Goal: Task Accomplishment & Management: Use online tool/utility

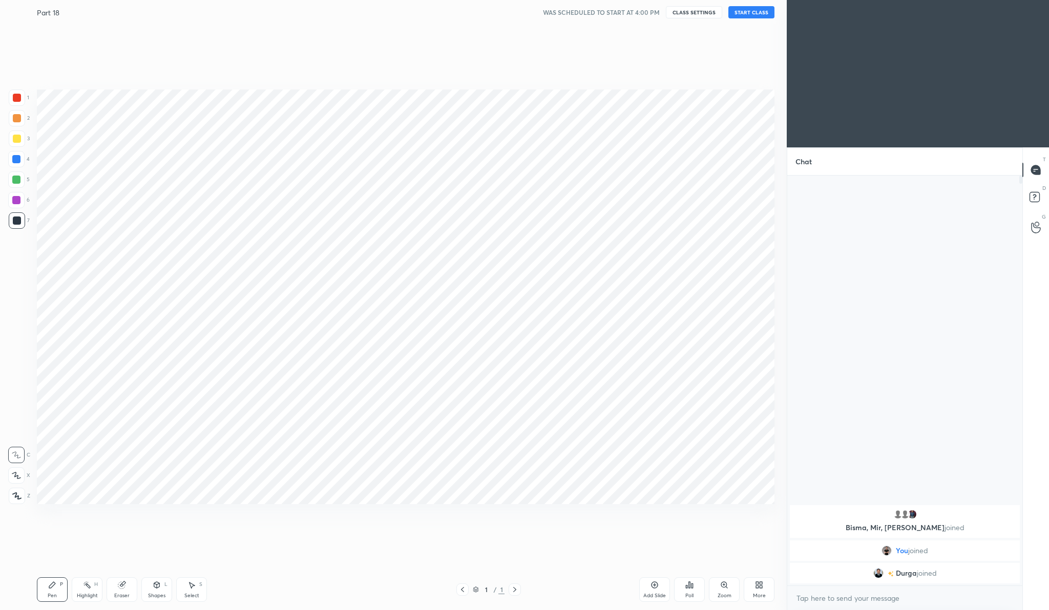
scroll to position [50665, 50464]
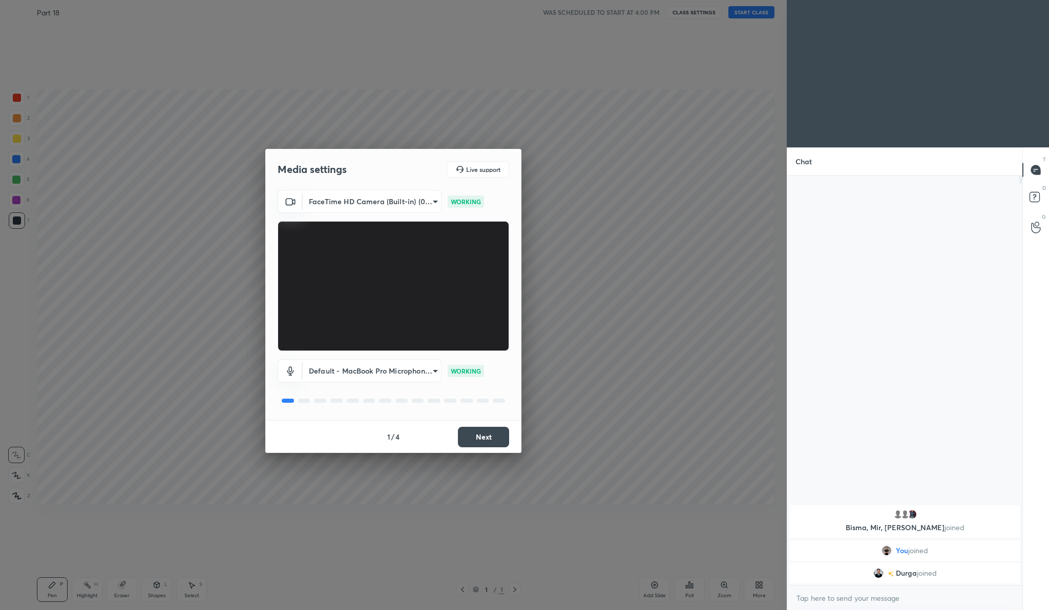
click at [487, 441] on button "Next" at bounding box center [483, 437] width 51 height 20
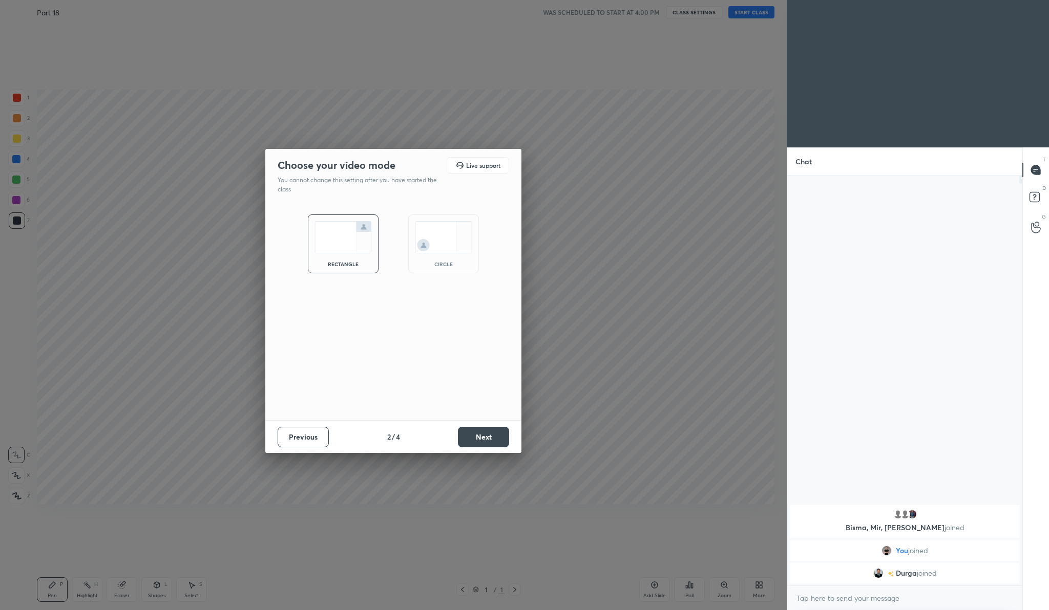
click at [487, 441] on button "Next" at bounding box center [483, 437] width 51 height 20
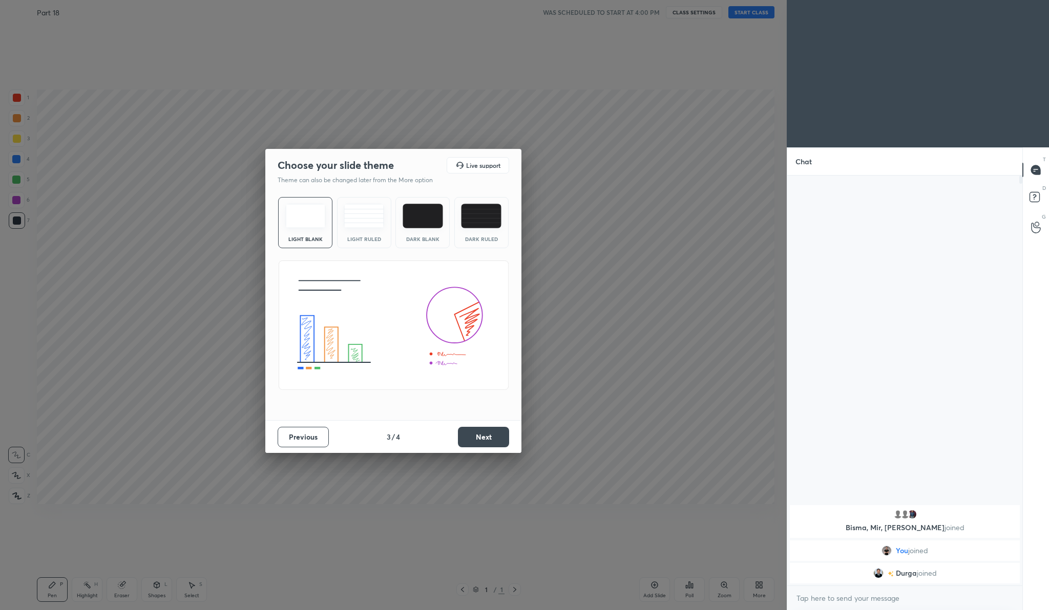
click at [487, 441] on button "Next" at bounding box center [483, 437] width 51 height 20
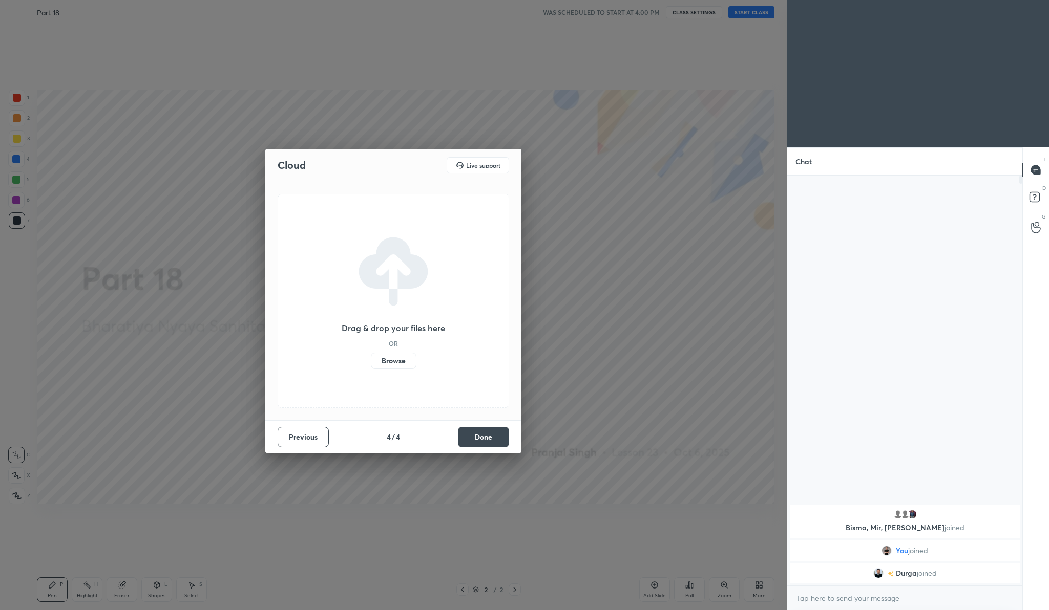
click at [390, 363] on label "Browse" at bounding box center [394, 361] width 46 height 16
click at [371, 363] on input "Browse" at bounding box center [371, 361] width 0 height 16
click at [489, 438] on button "Done" at bounding box center [483, 437] width 51 height 20
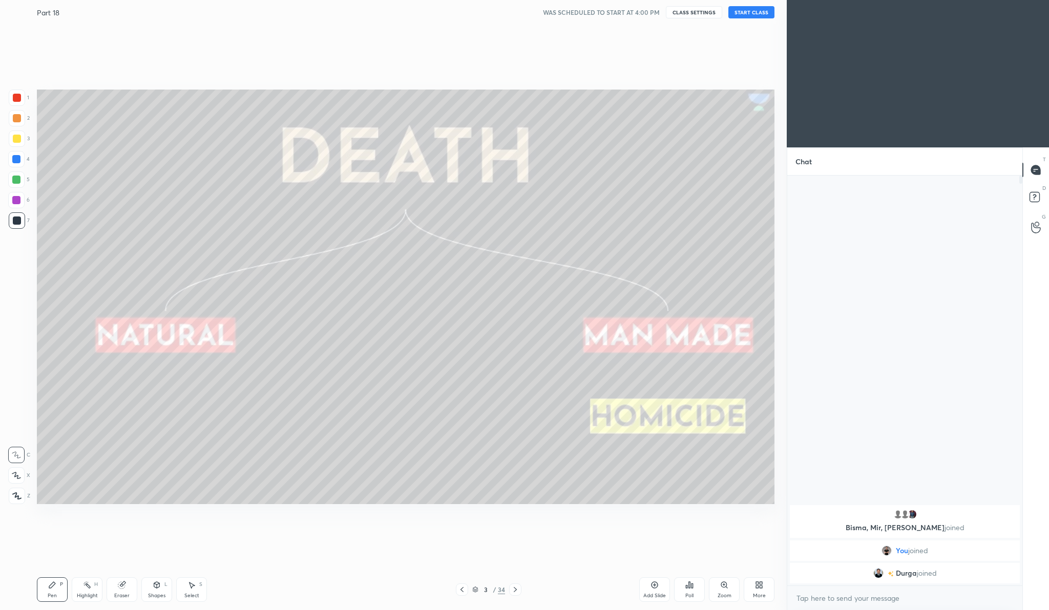
click at [754, 8] on button "START CLASS" at bounding box center [751, 12] width 46 height 12
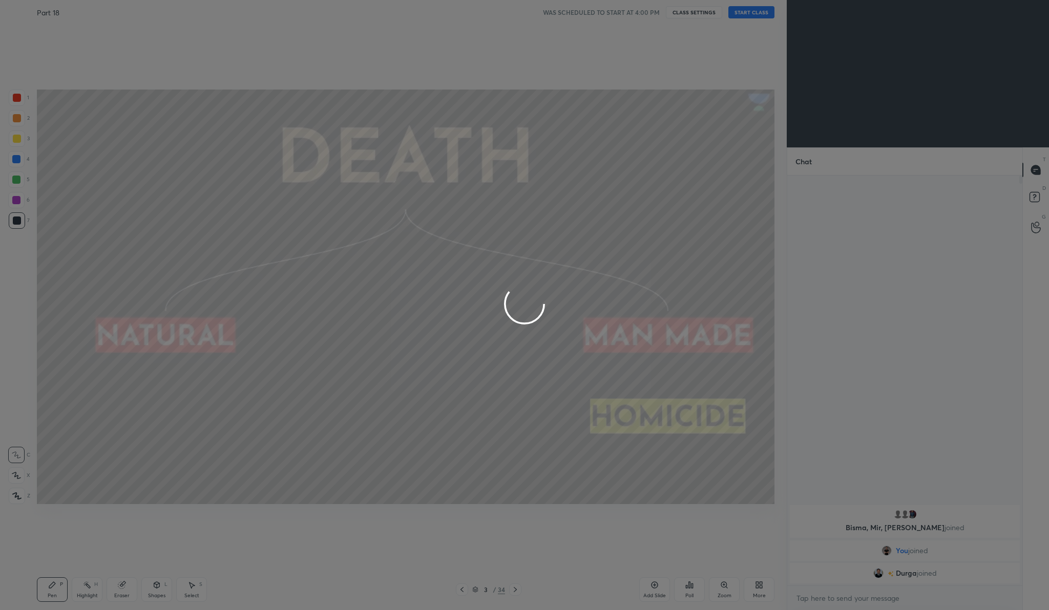
click at [754, 8] on div at bounding box center [524, 305] width 1049 height 610
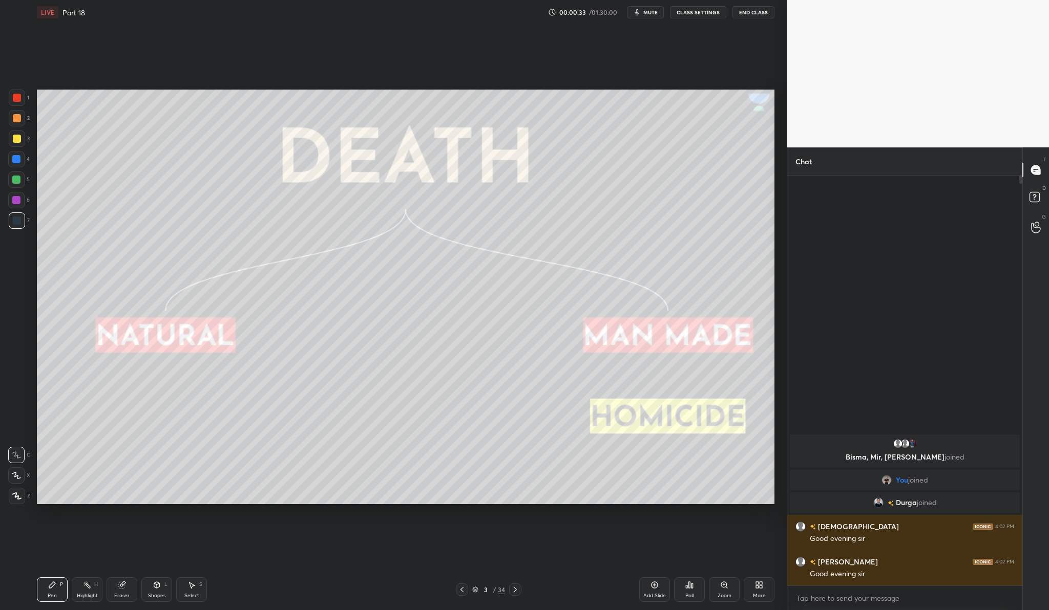
click at [23, 143] on div at bounding box center [17, 139] width 16 height 16
drag, startPoint x: 16, startPoint y: 499, endPoint x: 13, endPoint y: 493, distance: 6.7
click at [16, 499] on icon at bounding box center [16, 496] width 9 height 7
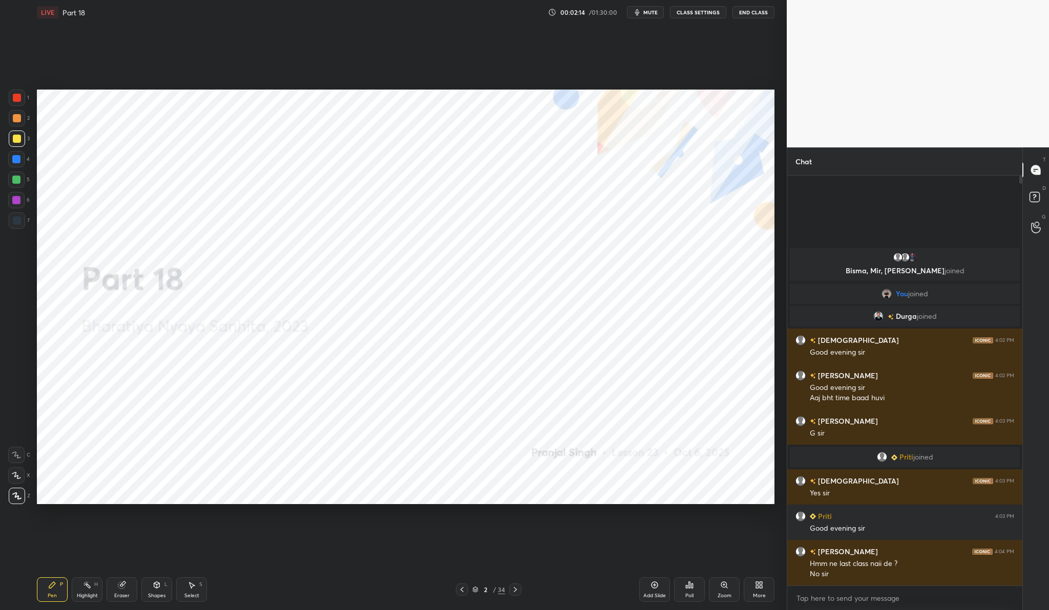
click at [911, 316] on span "Durga" at bounding box center [906, 316] width 21 height 8
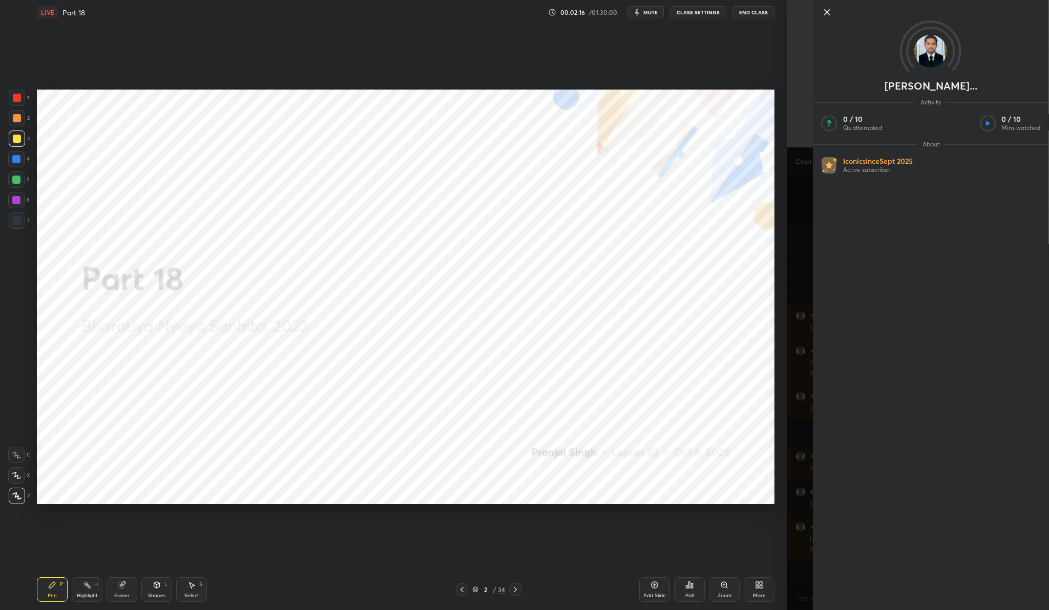
click at [830, 10] on icon at bounding box center [827, 12] width 12 height 12
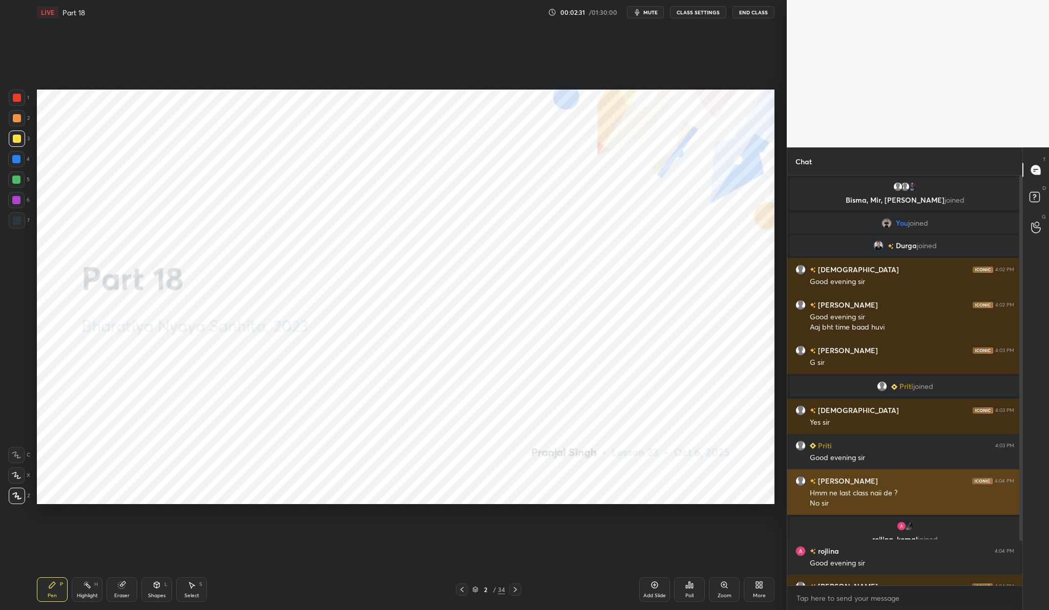
scroll to position [60, 0]
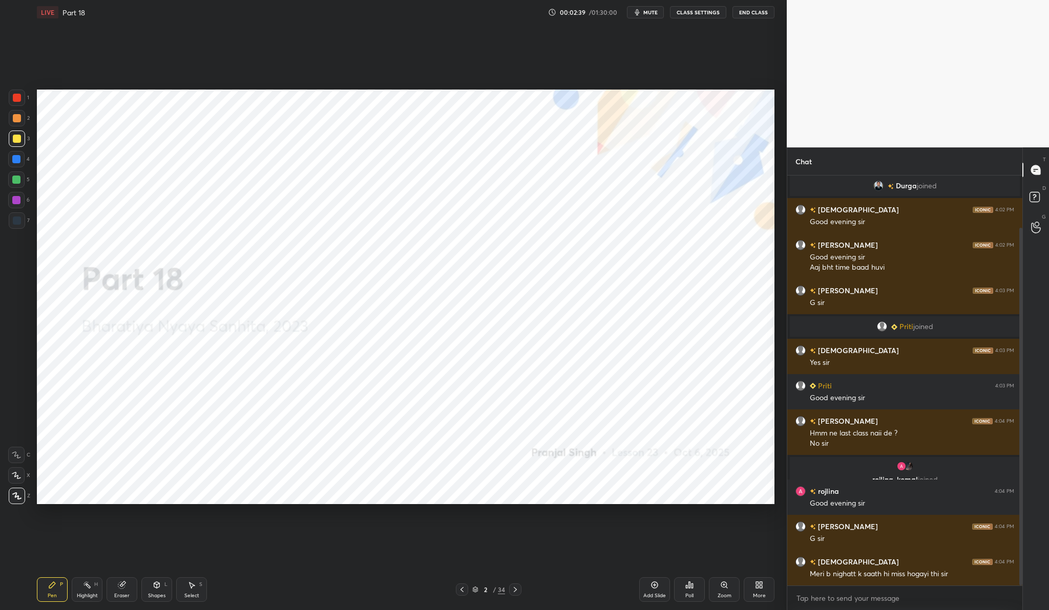
click at [17, 101] on div at bounding box center [17, 98] width 8 height 8
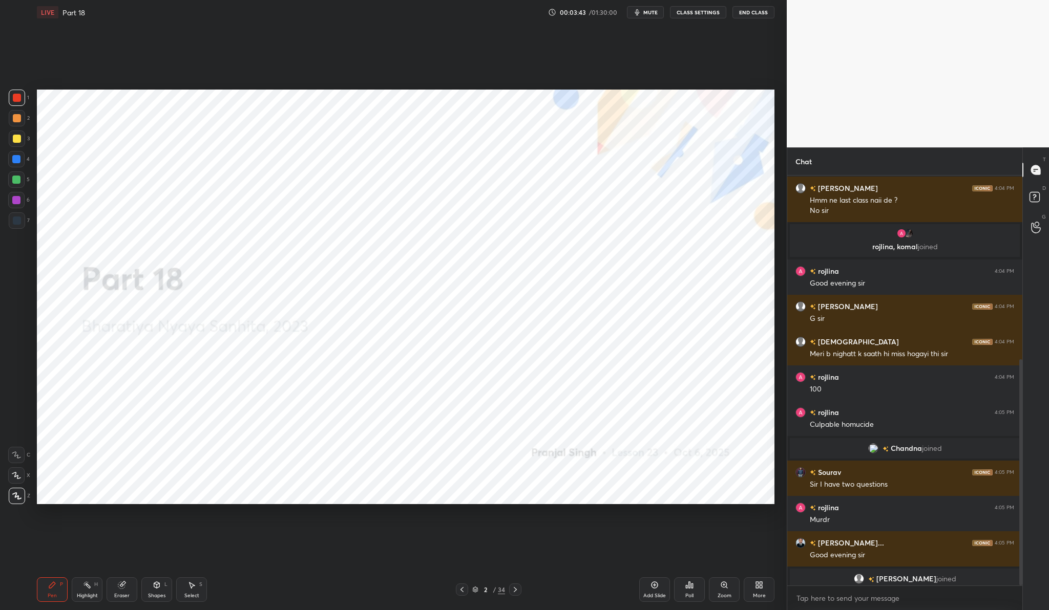
scroll to position [334, 0]
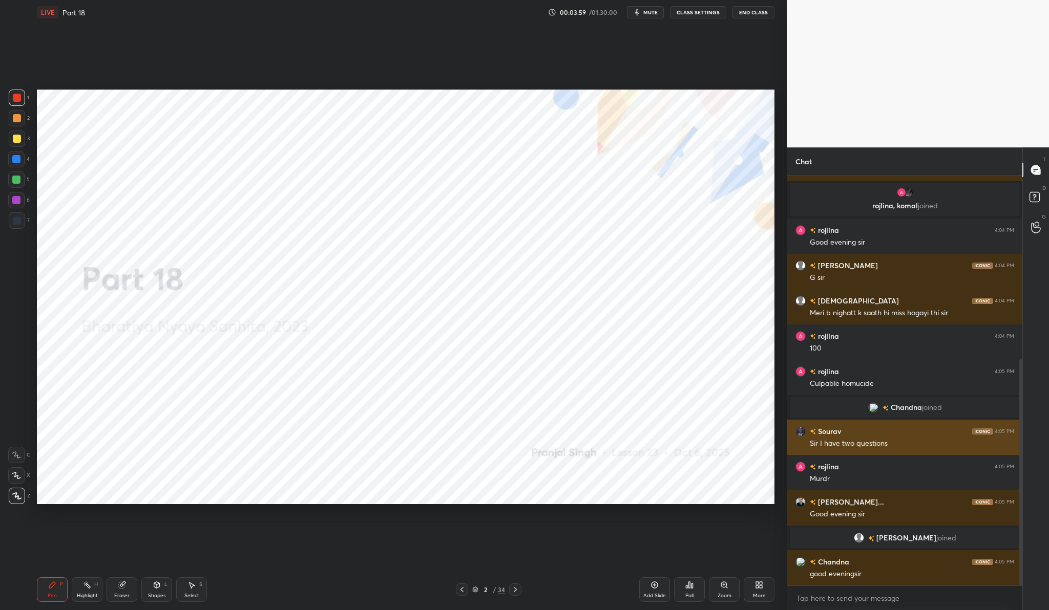
click at [835, 428] on h6 "Sourav" at bounding box center [828, 431] width 25 height 11
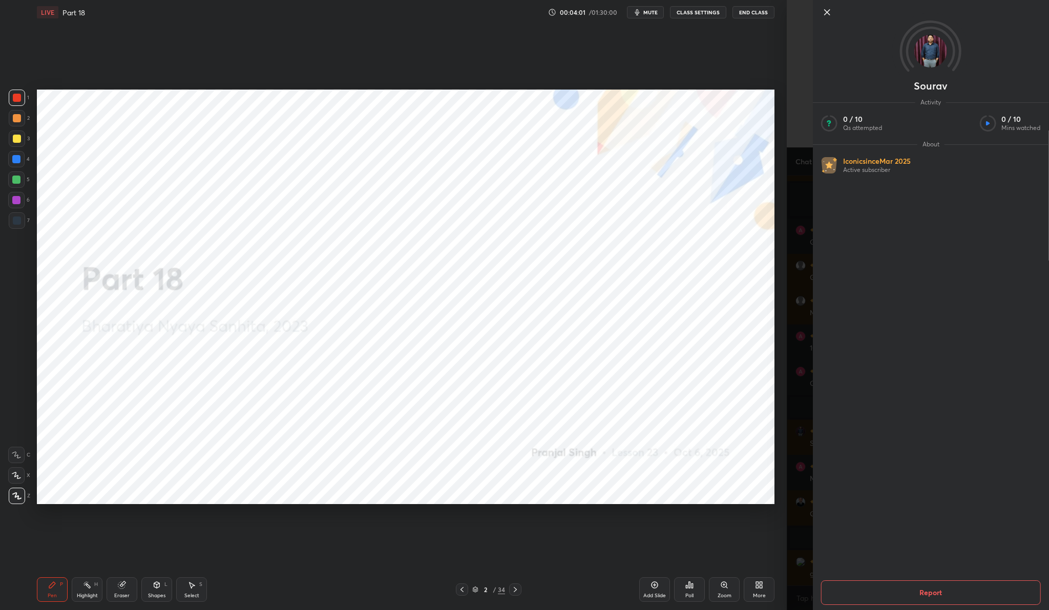
click at [827, 14] on icon at bounding box center [827, 12] width 12 height 12
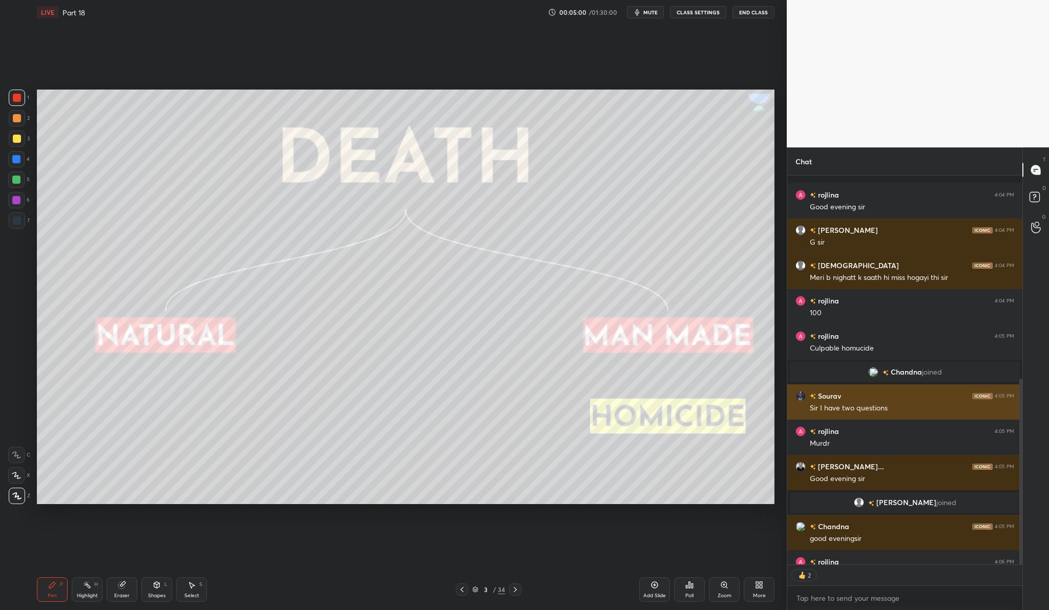
scroll to position [426, 0]
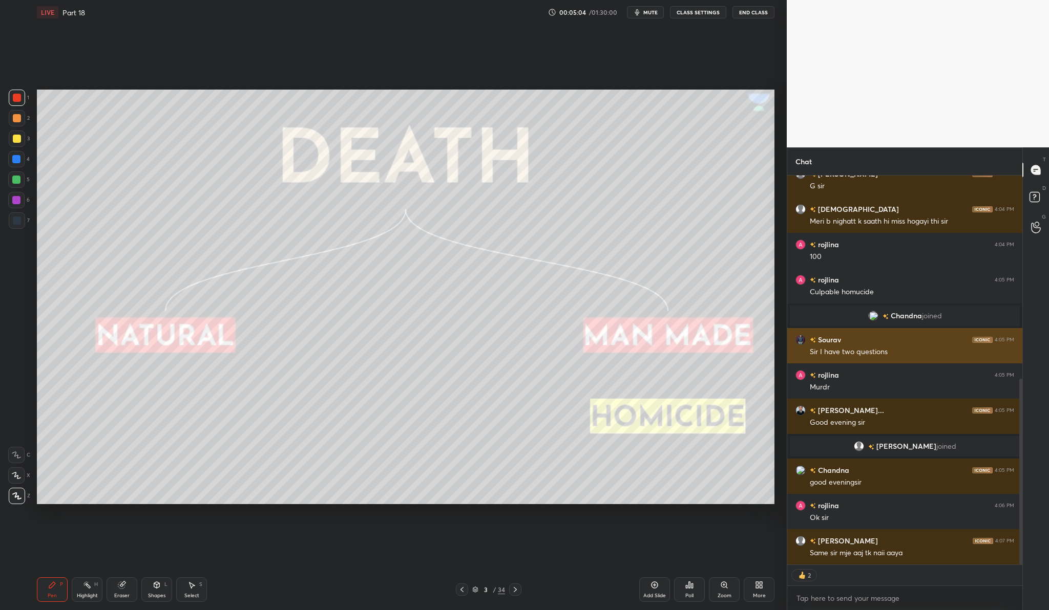
type textarea "x"
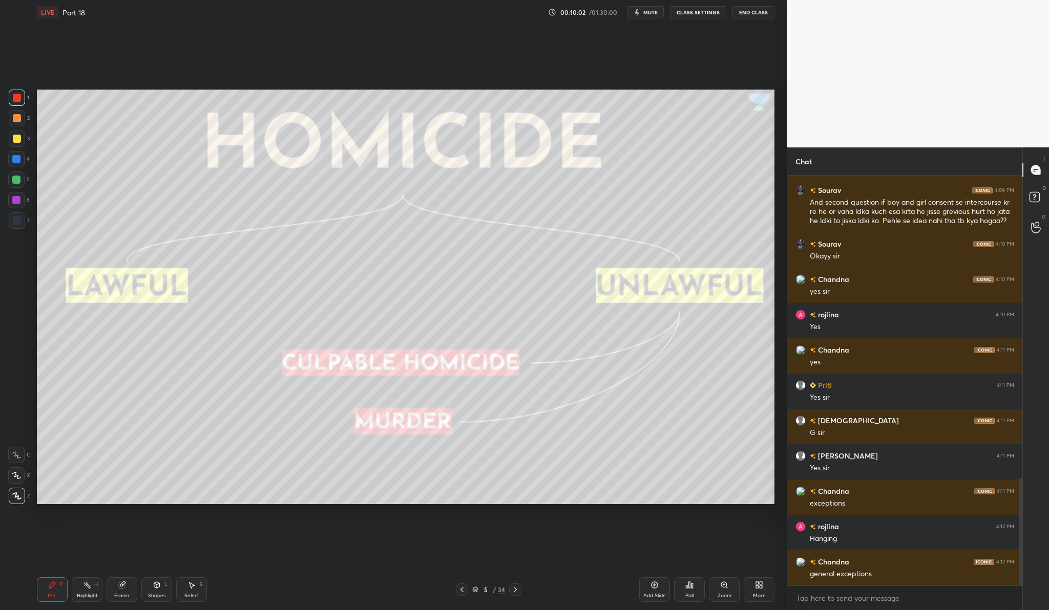
scroll to position [1193, 0]
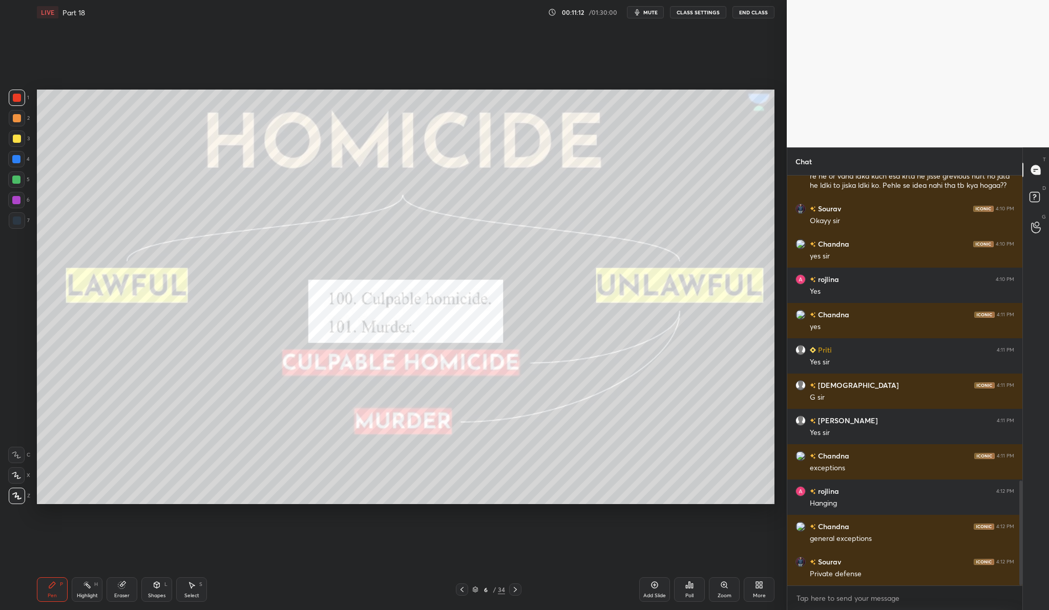
click at [649, 600] on div "Add Slide" at bounding box center [654, 590] width 31 height 25
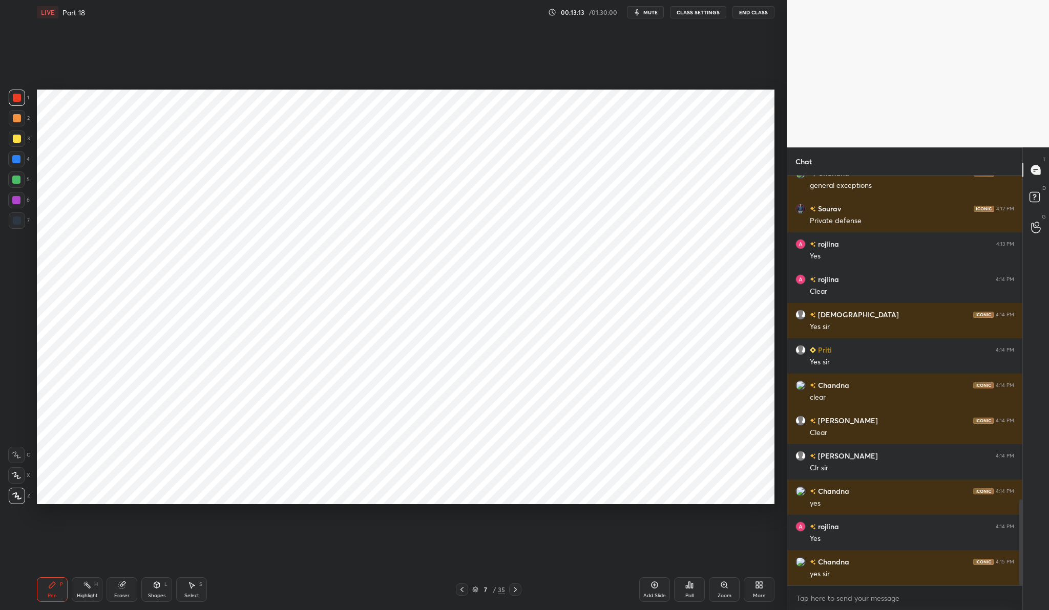
scroll to position [1556, 0]
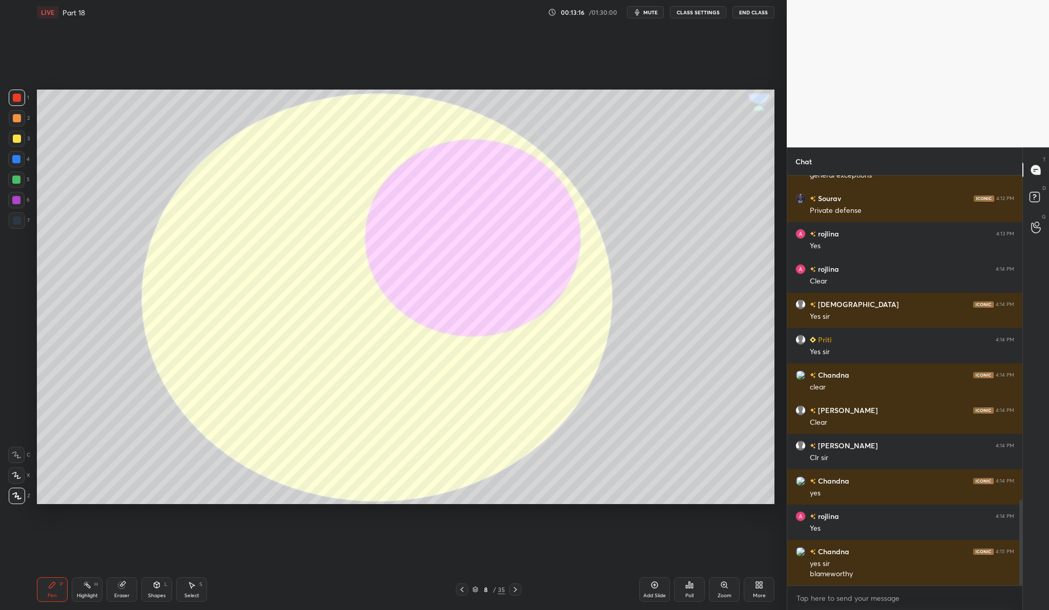
click at [15, 224] on div at bounding box center [17, 221] width 8 height 8
click at [657, 594] on div "Add Slide" at bounding box center [654, 596] width 23 height 5
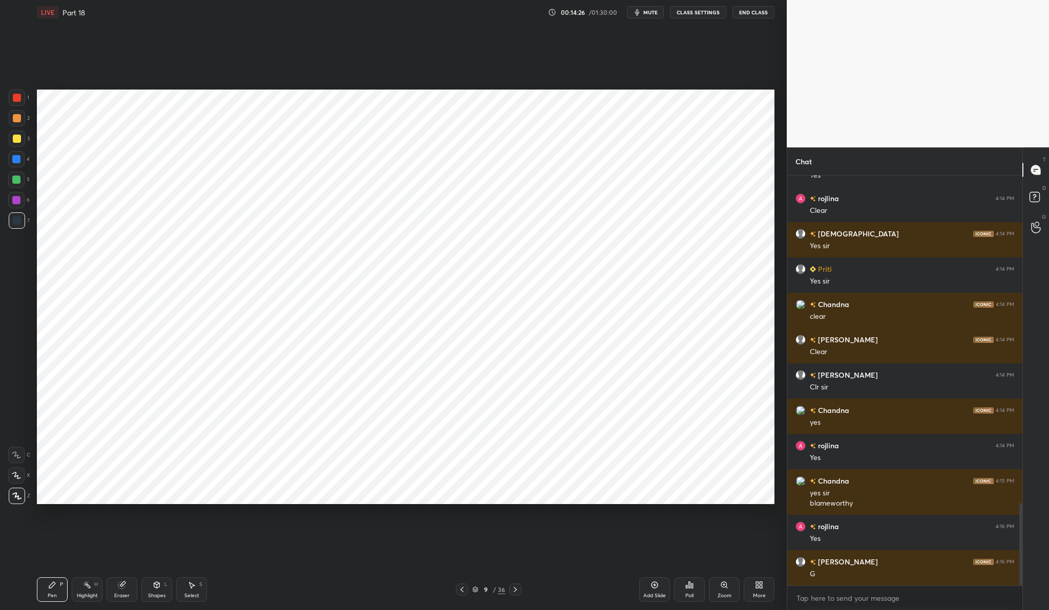
scroll to position [1662, 0]
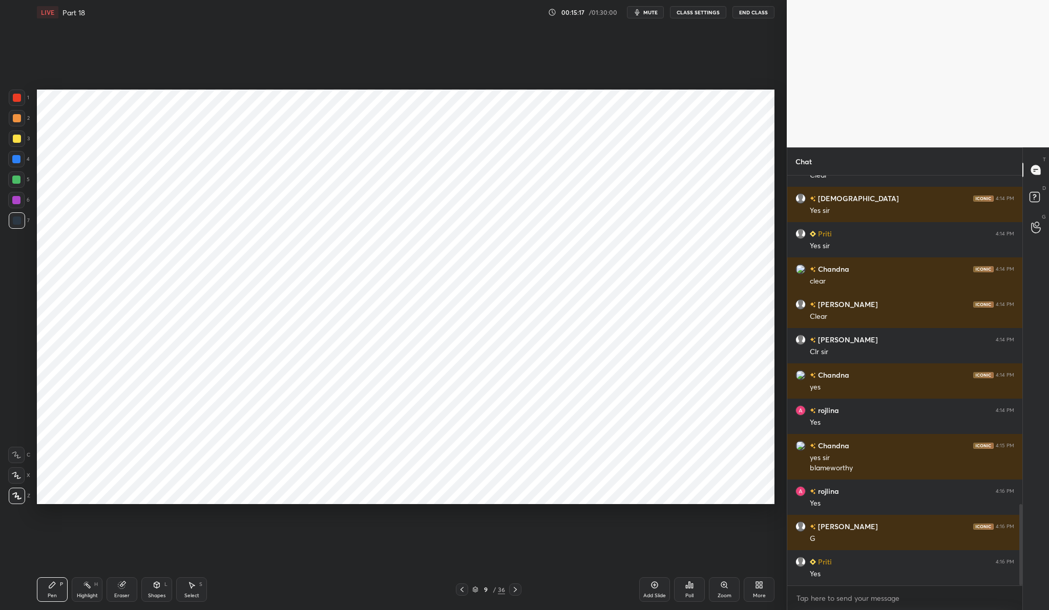
click at [648, 589] on div "Add Slide" at bounding box center [654, 590] width 31 height 25
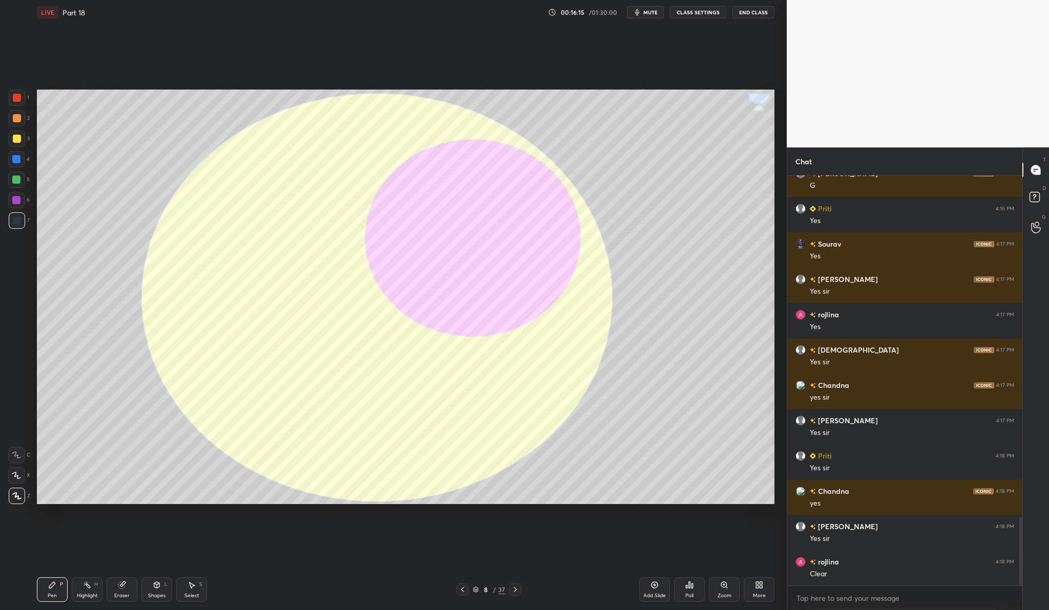
scroll to position [2051, 0]
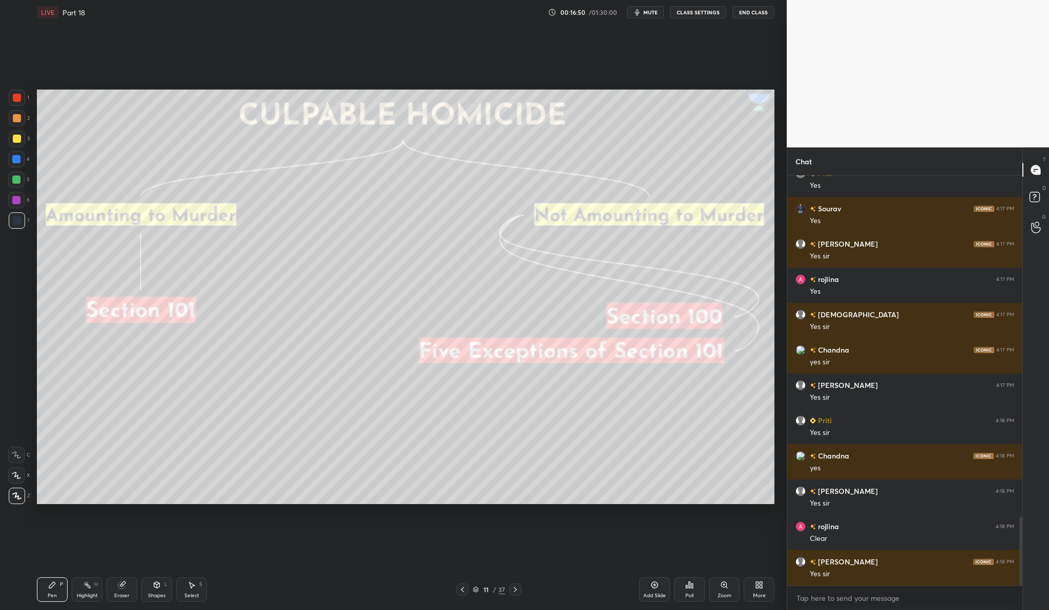
drag, startPoint x: 5, startPoint y: 137, endPoint x: 13, endPoint y: 138, distance: 8.3
click at [9, 140] on div "1 2 3 4 5 6 7 C X Z C X Z E E Erase all H H" at bounding box center [16, 297] width 33 height 415
click at [15, 141] on div at bounding box center [17, 139] width 8 height 8
click at [22, 141] on div at bounding box center [17, 139] width 16 height 16
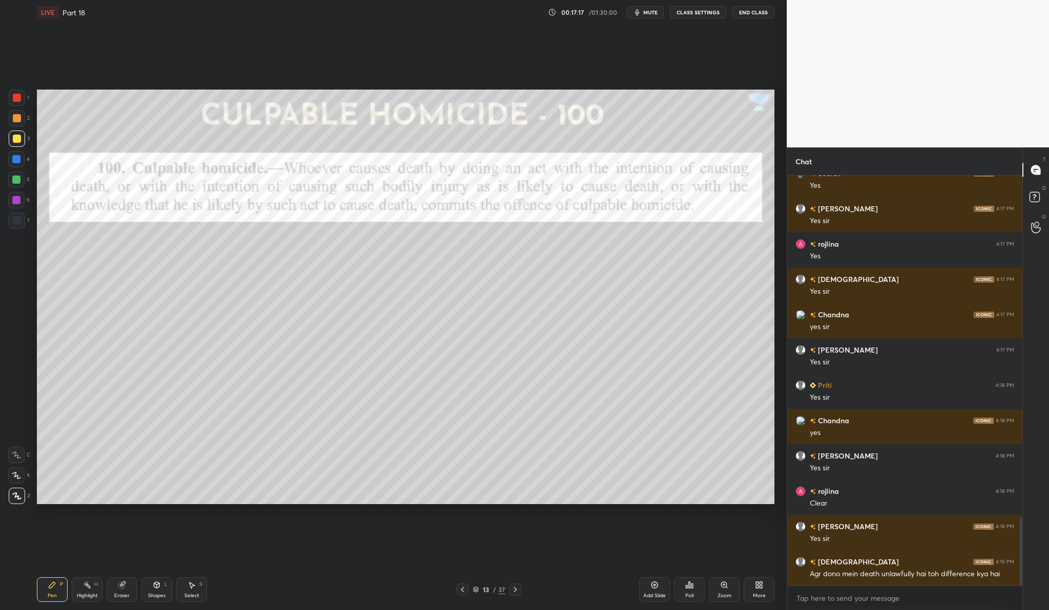
scroll to position [2097, 0]
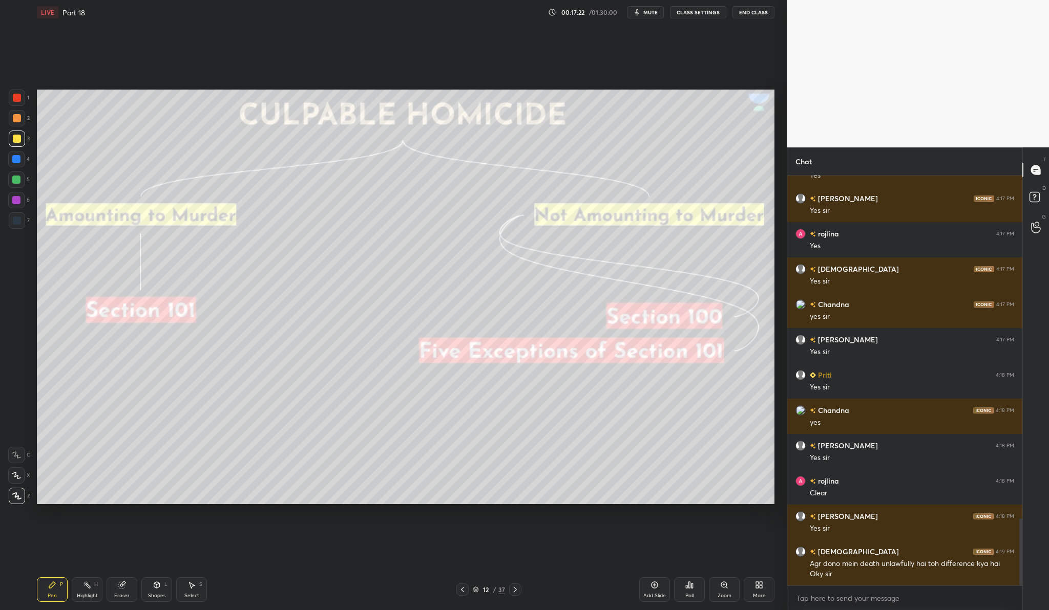
click at [648, 588] on div "Add Slide" at bounding box center [654, 590] width 31 height 25
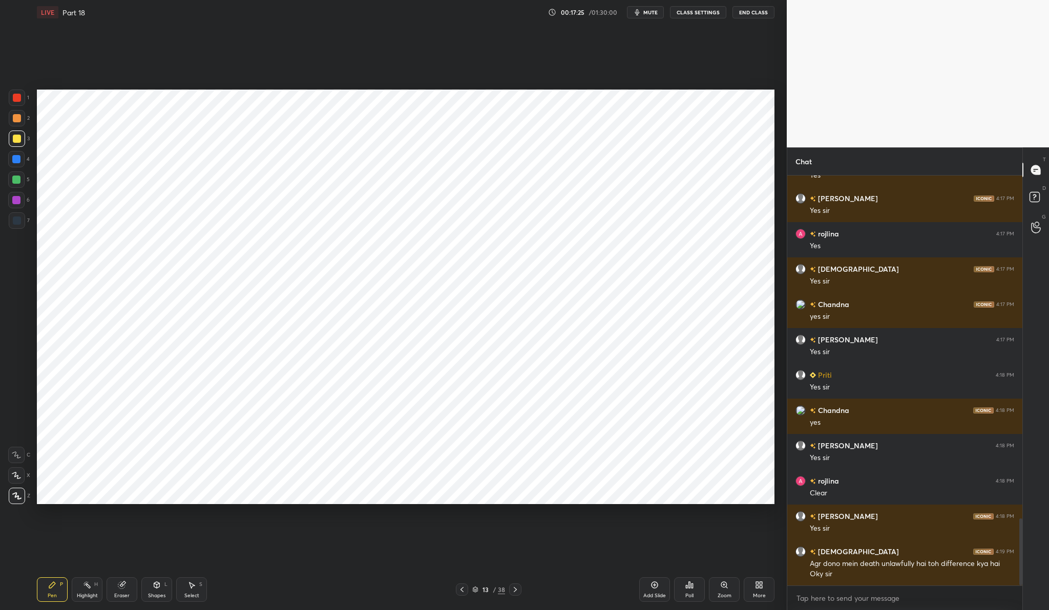
click at [19, 96] on div at bounding box center [17, 98] width 8 height 8
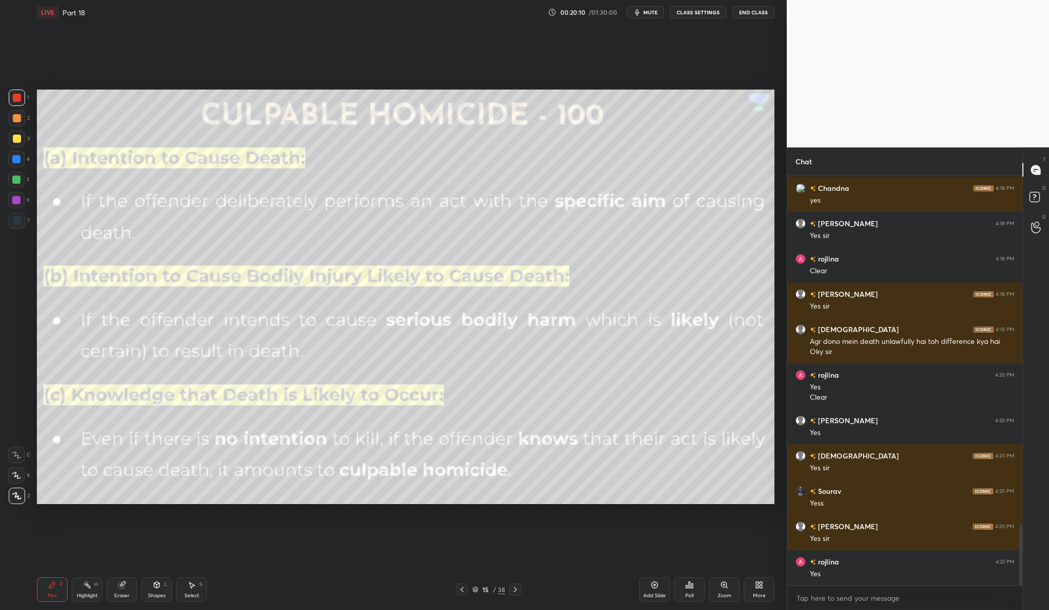
scroll to position [2354, 0]
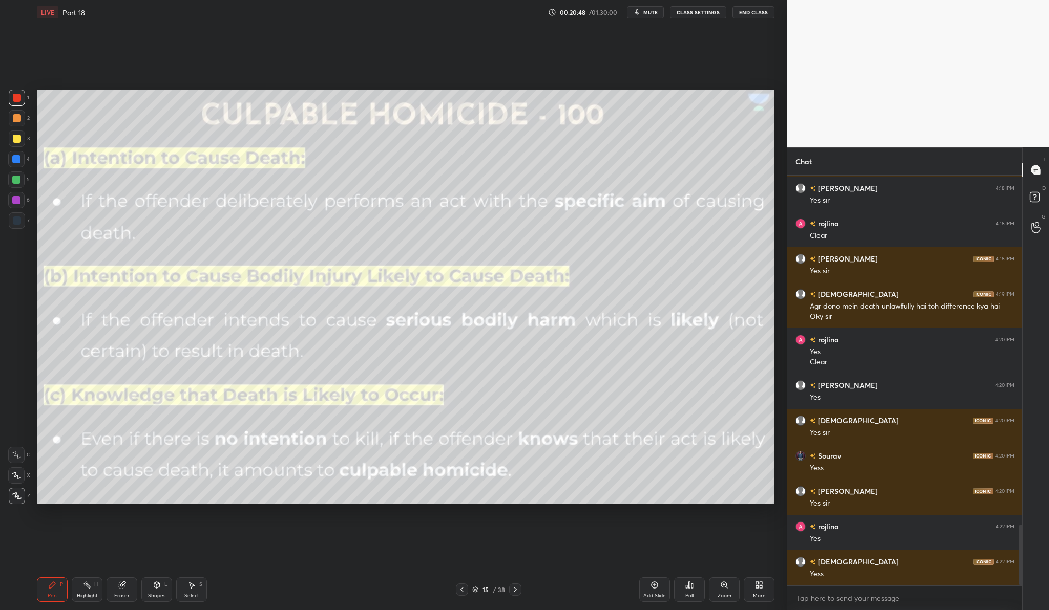
click at [653, 582] on icon at bounding box center [654, 585] width 7 height 7
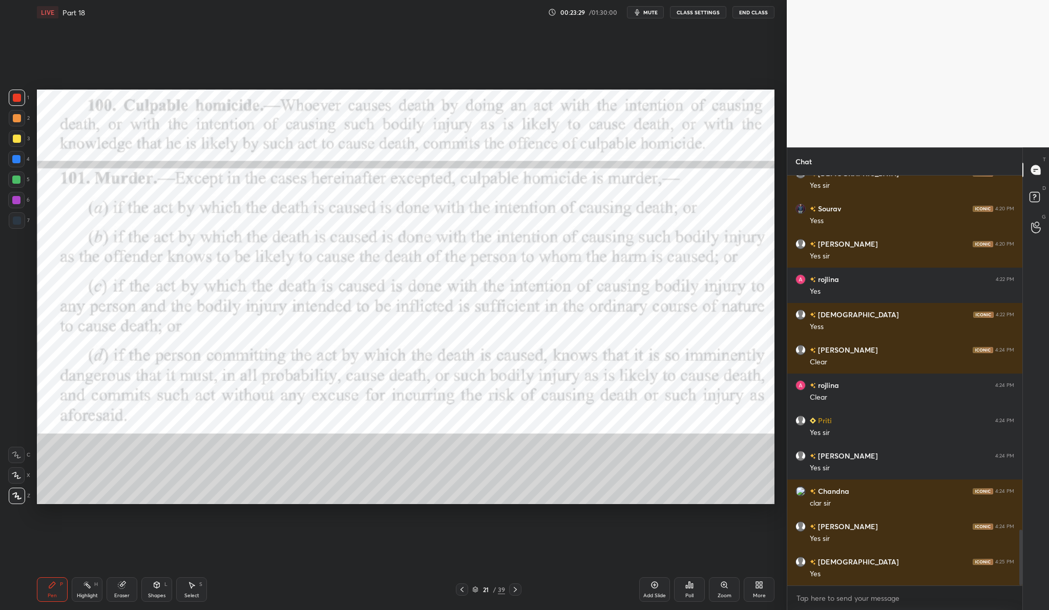
scroll to position [2637, 0]
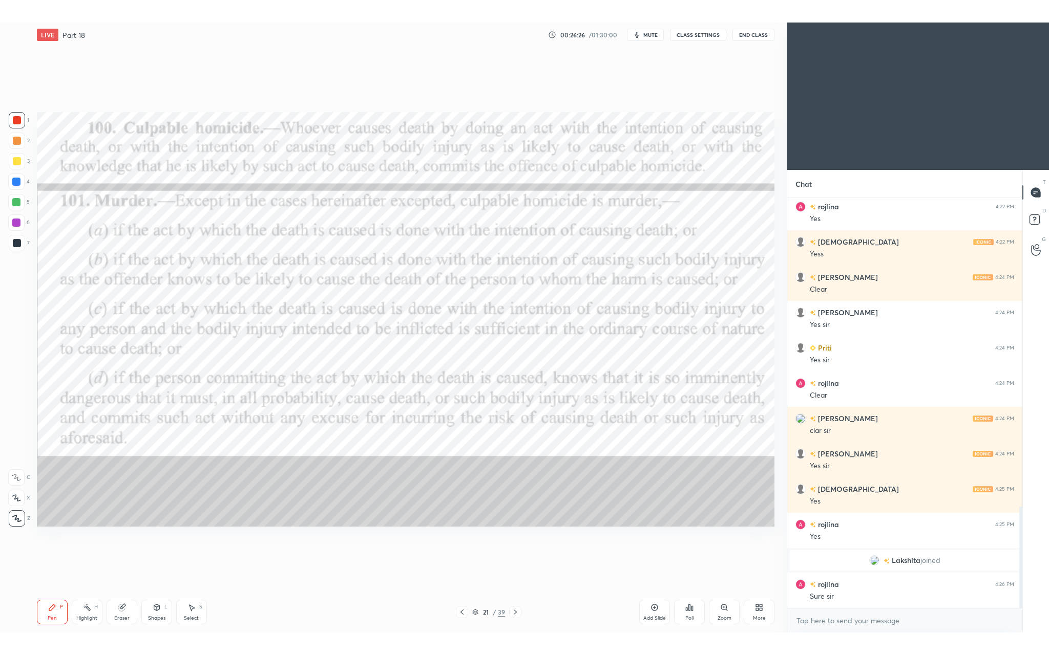
scroll to position [50665, 50464]
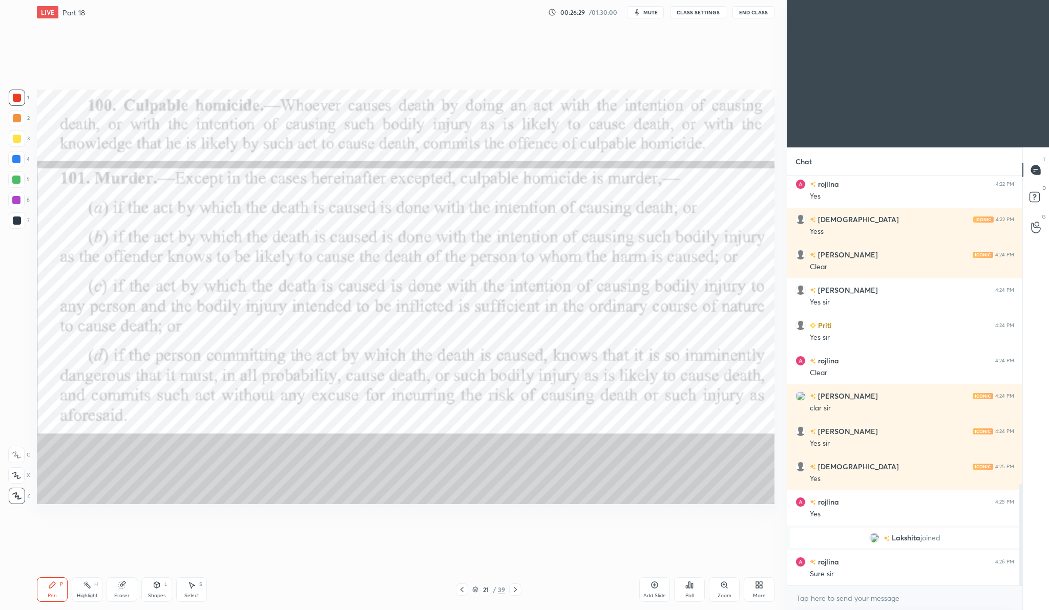
click at [759, 594] on div "More" at bounding box center [759, 596] width 13 height 5
click at [745, 509] on icon at bounding box center [746, 507] width 8 height 8
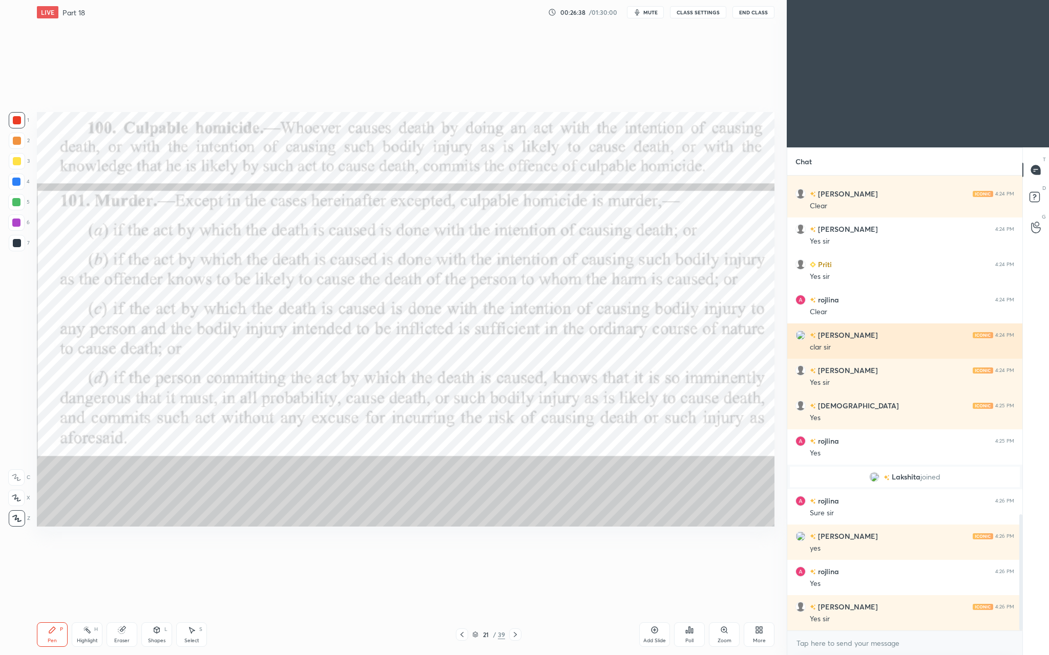
scroll to position [1367, 0]
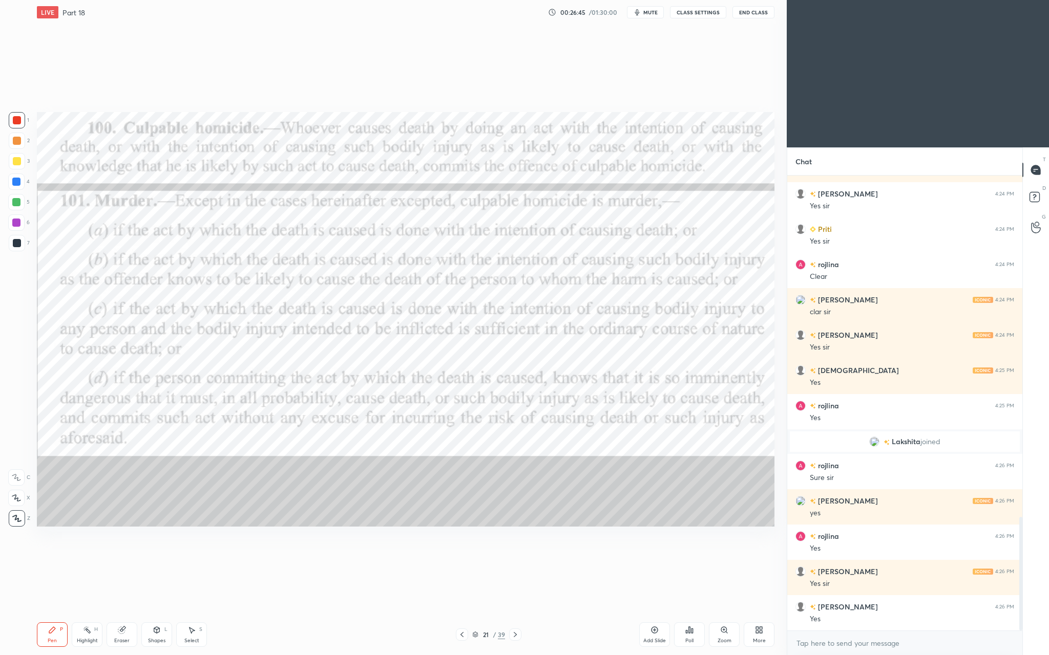
click at [654, 610] on icon at bounding box center [654, 630] width 8 height 8
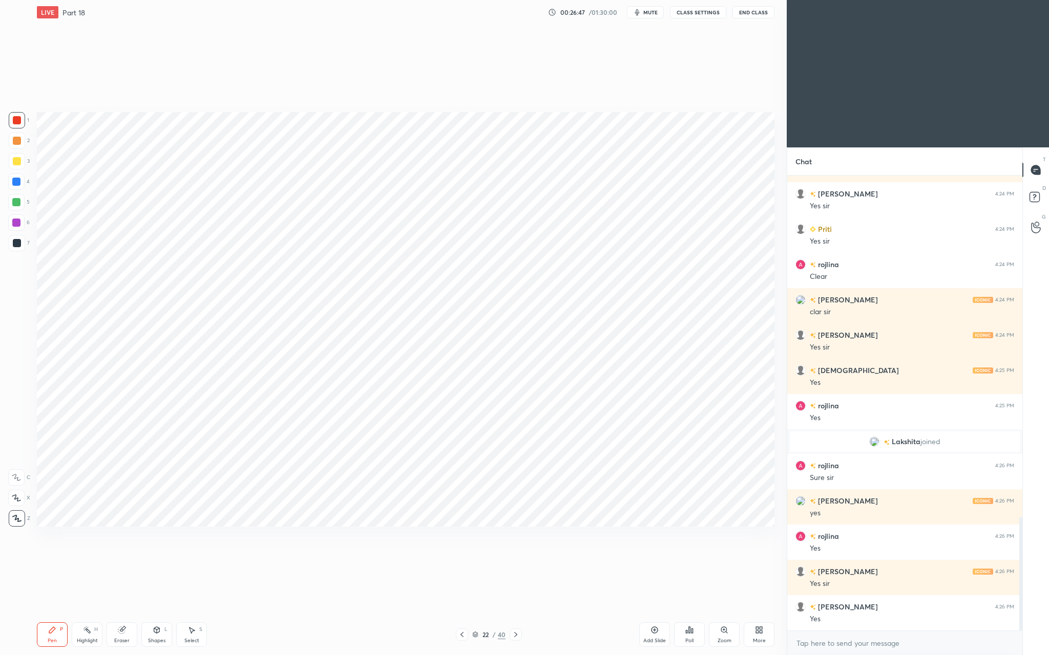
click at [337, 610] on div "LIVE Part 18 00:26:47 / 01:30:00 mute CLASS SETTINGS End Class Setting up your …" at bounding box center [406, 327] width 746 height 655
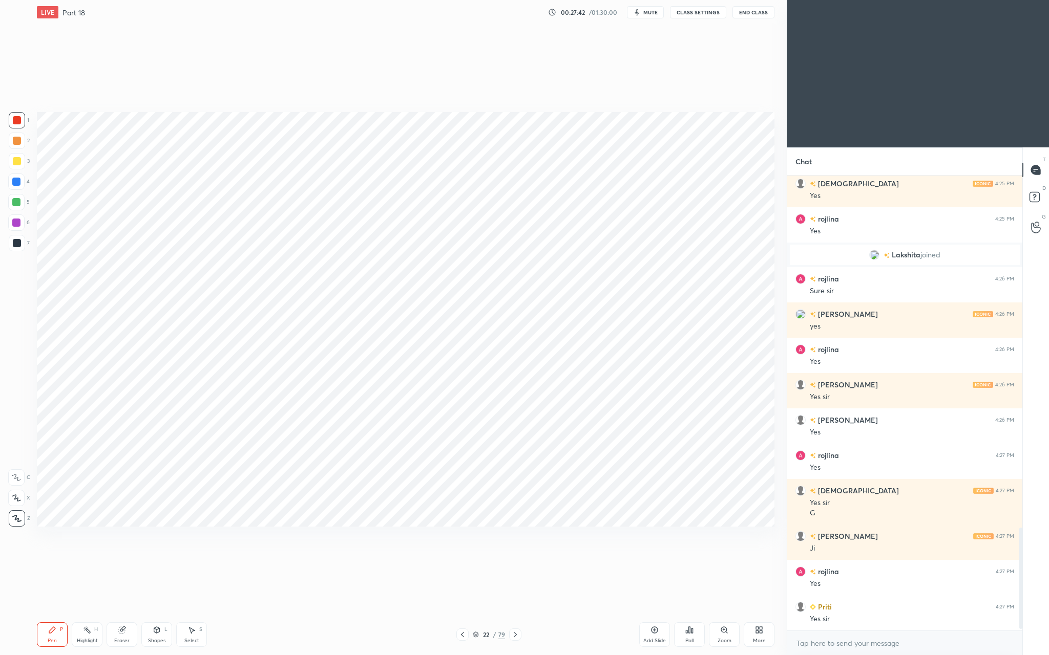
scroll to position [1589, 0]
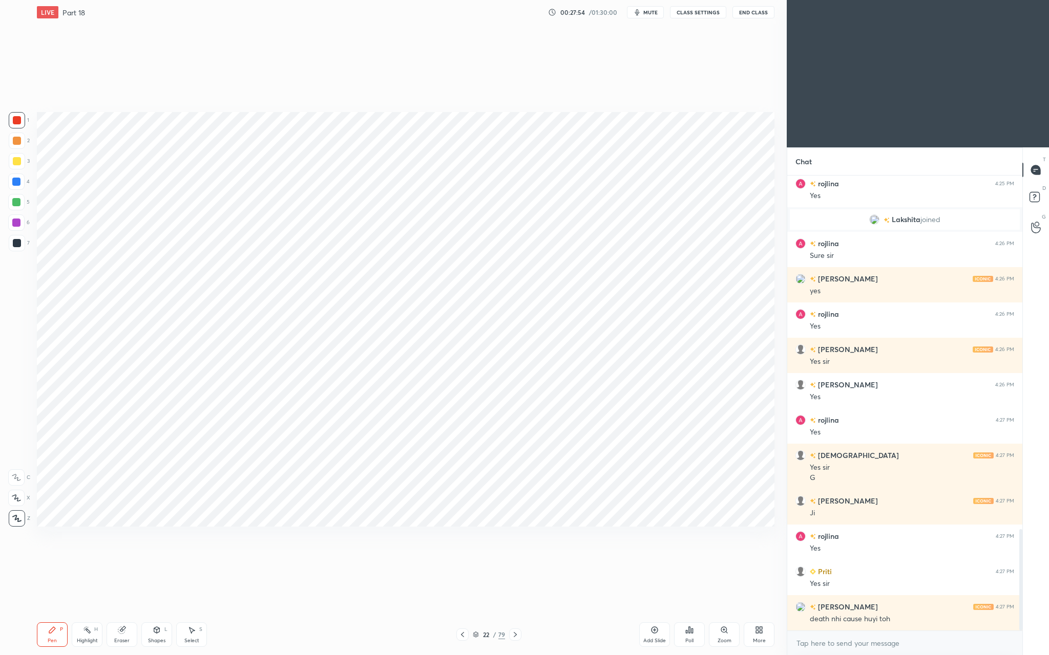
click at [657, 610] on icon at bounding box center [654, 630] width 7 height 7
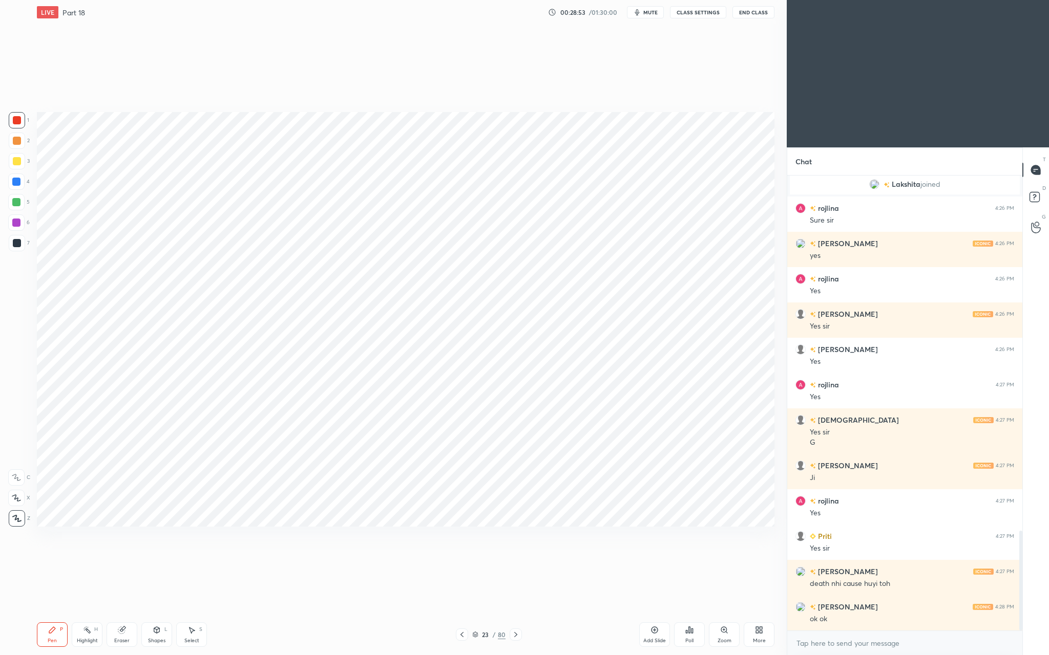
click at [650, 610] on div "Add Slide" at bounding box center [654, 635] width 31 height 25
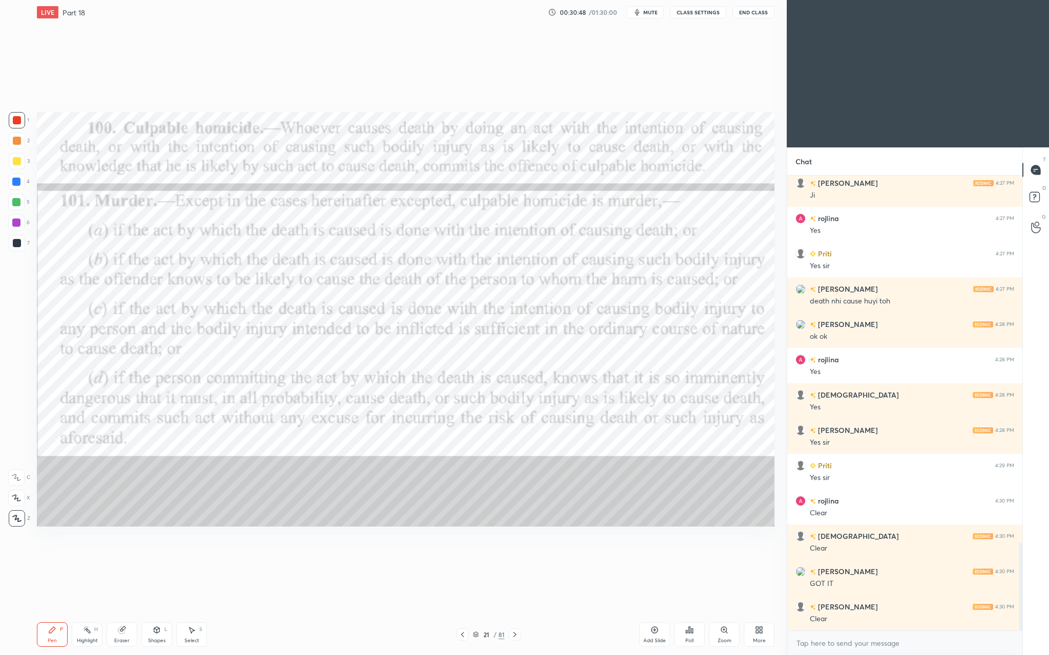
scroll to position [1942, 0]
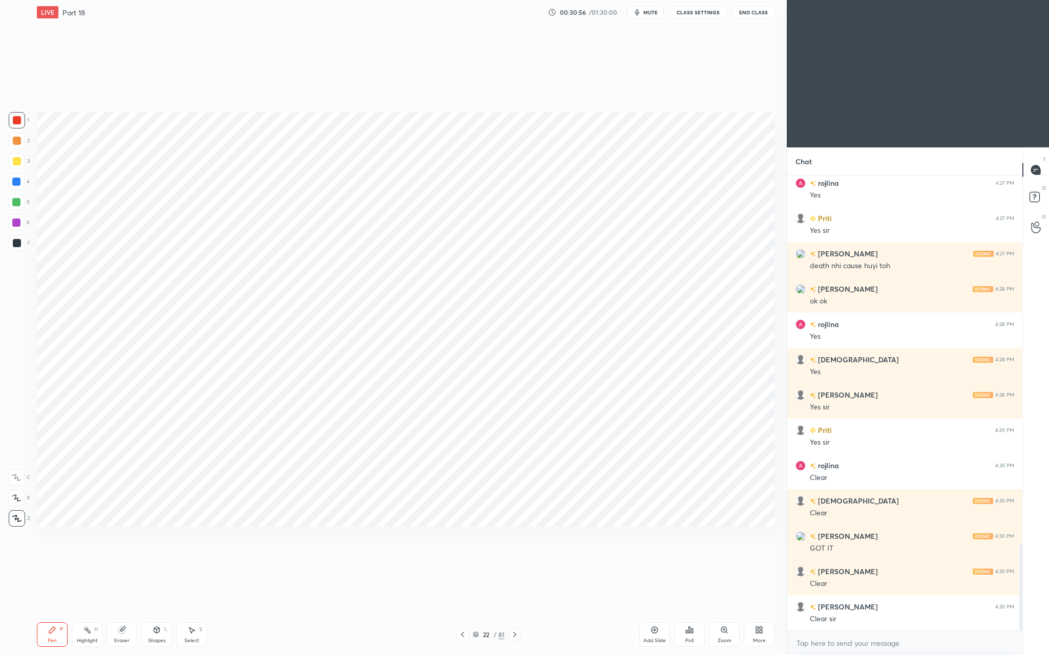
click at [662, 610] on div "Add Slide" at bounding box center [654, 635] width 31 height 25
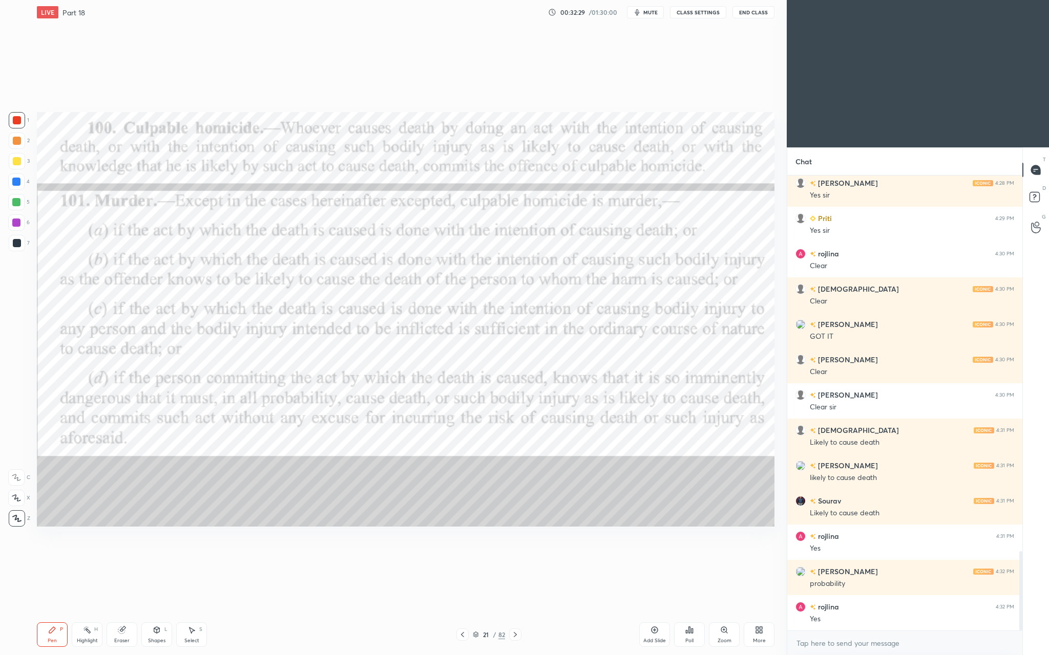
scroll to position [2190, 0]
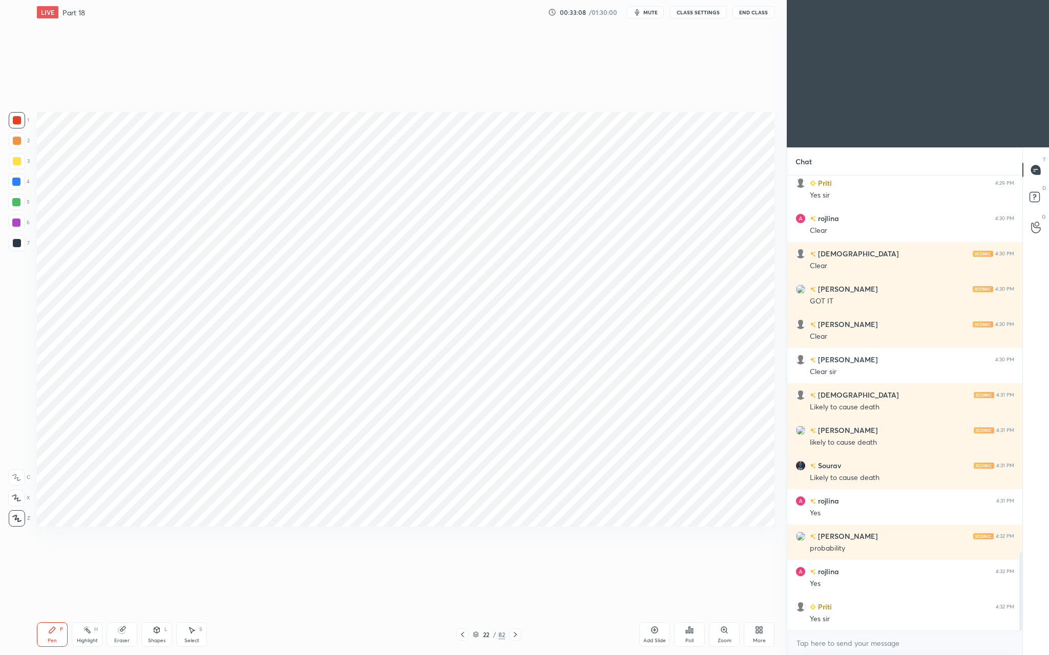
click at [659, 610] on div "Add Slide" at bounding box center [654, 635] width 31 height 25
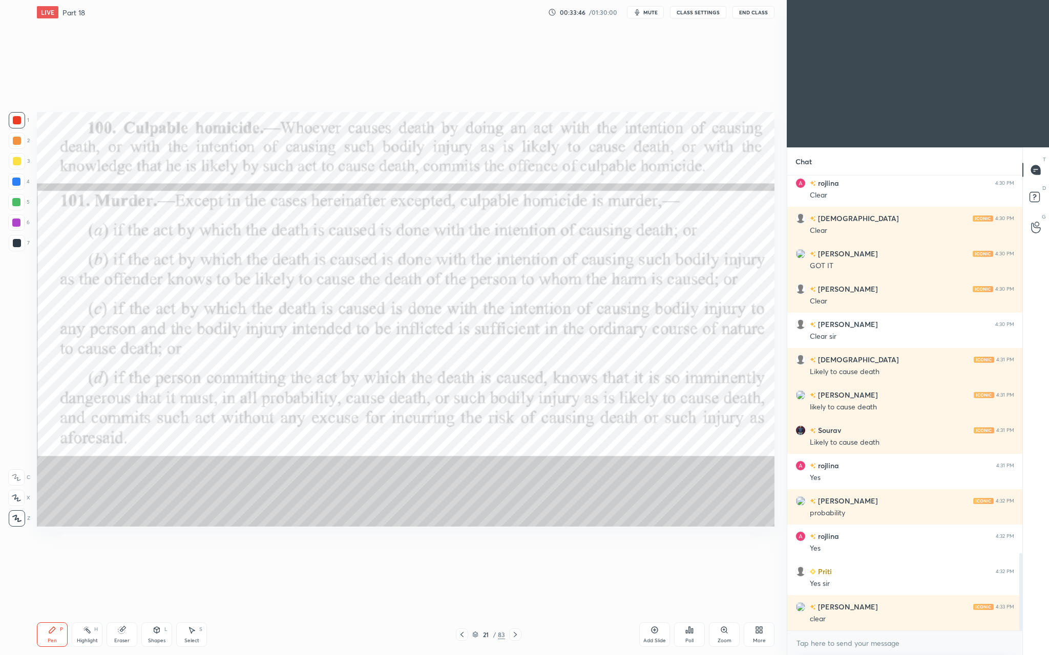
scroll to position [2260, 0]
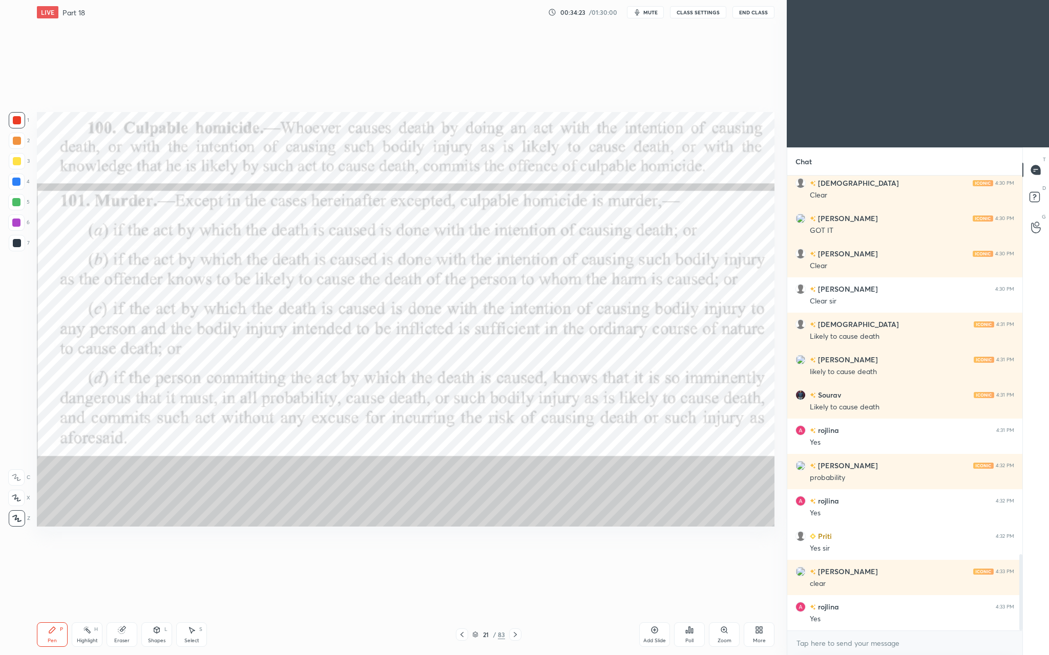
click at [663, 610] on div "Add Slide" at bounding box center [654, 641] width 23 height 5
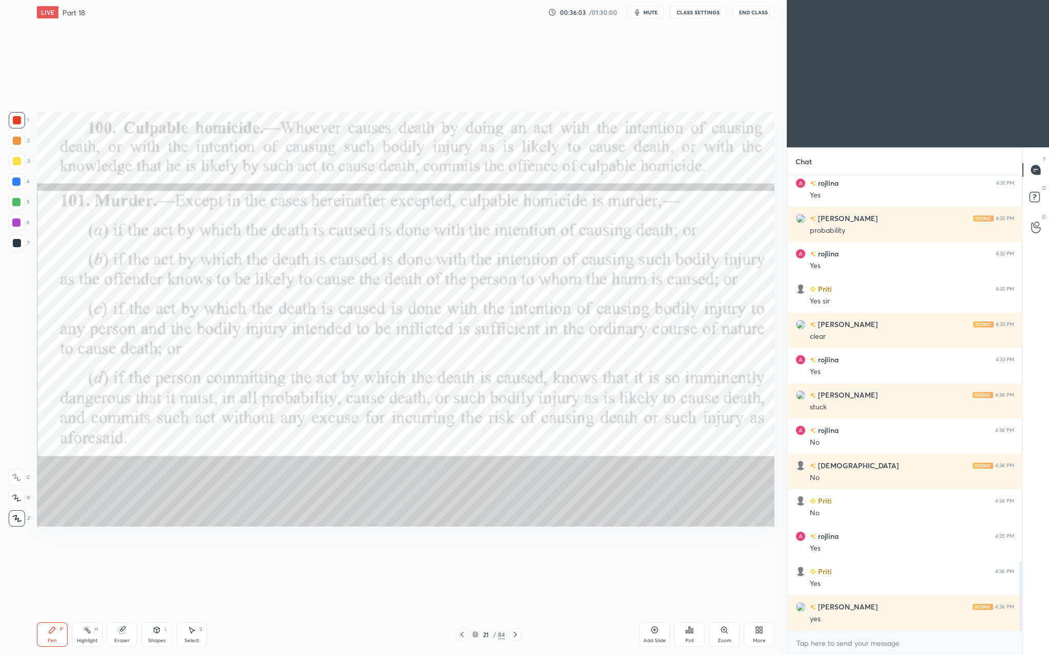
scroll to position [2543, 0]
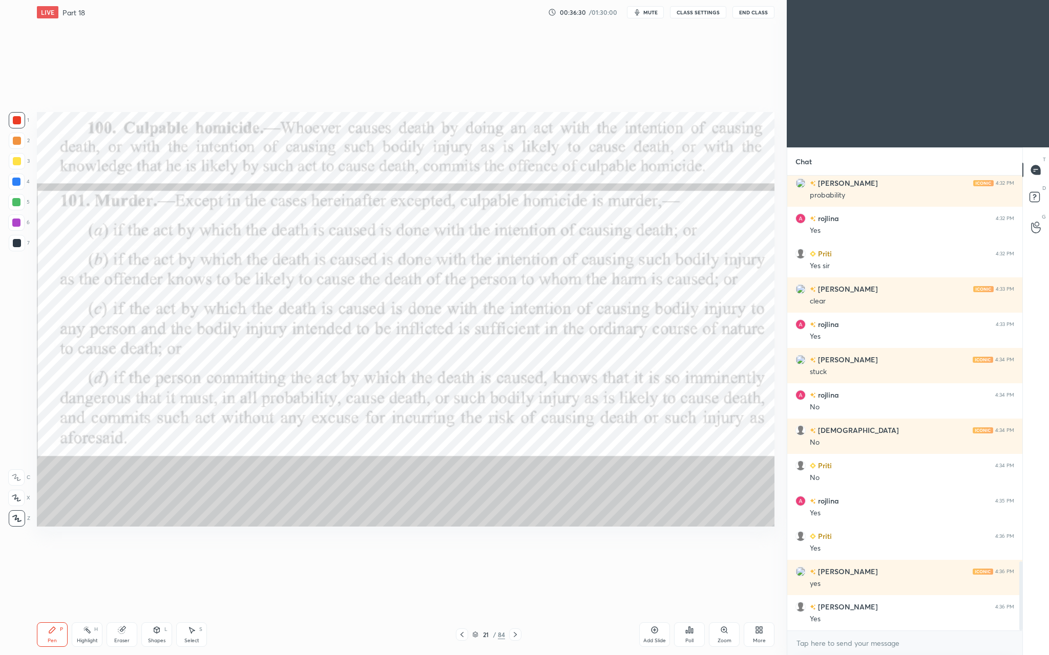
click at [644, 610] on div "Add Slide" at bounding box center [654, 635] width 31 height 25
click at [655, 610] on div "Add Slide" at bounding box center [654, 635] width 31 height 25
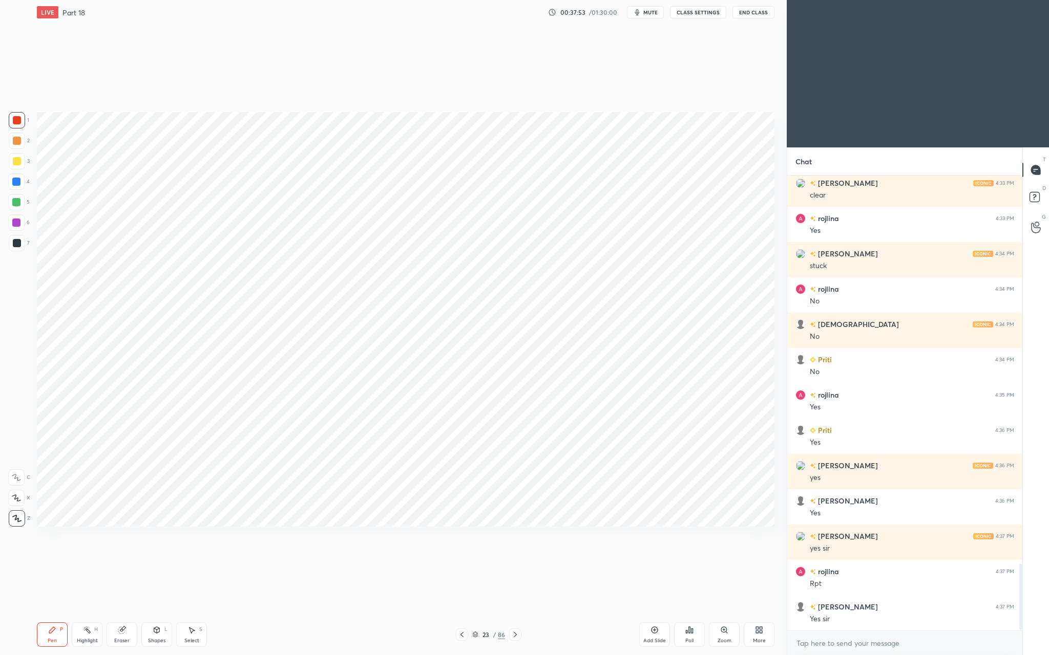
scroll to position [2684, 0]
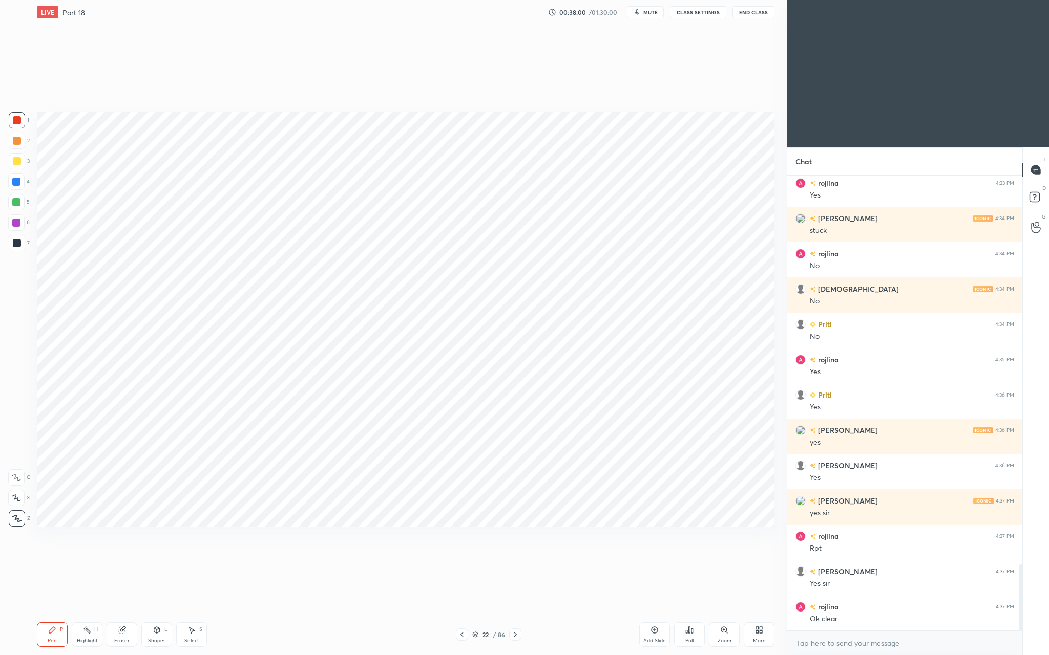
click at [129, 610] on div "Eraser" at bounding box center [121, 641] width 15 height 5
click at [125, 610] on div "Eraser" at bounding box center [121, 641] width 15 height 5
click at [165, 610] on div "L" at bounding box center [165, 629] width 3 height 5
click at [267, 504] on img at bounding box center [262, 502] width 19 height 19
click at [19, 183] on div at bounding box center [16, 182] width 16 height 16
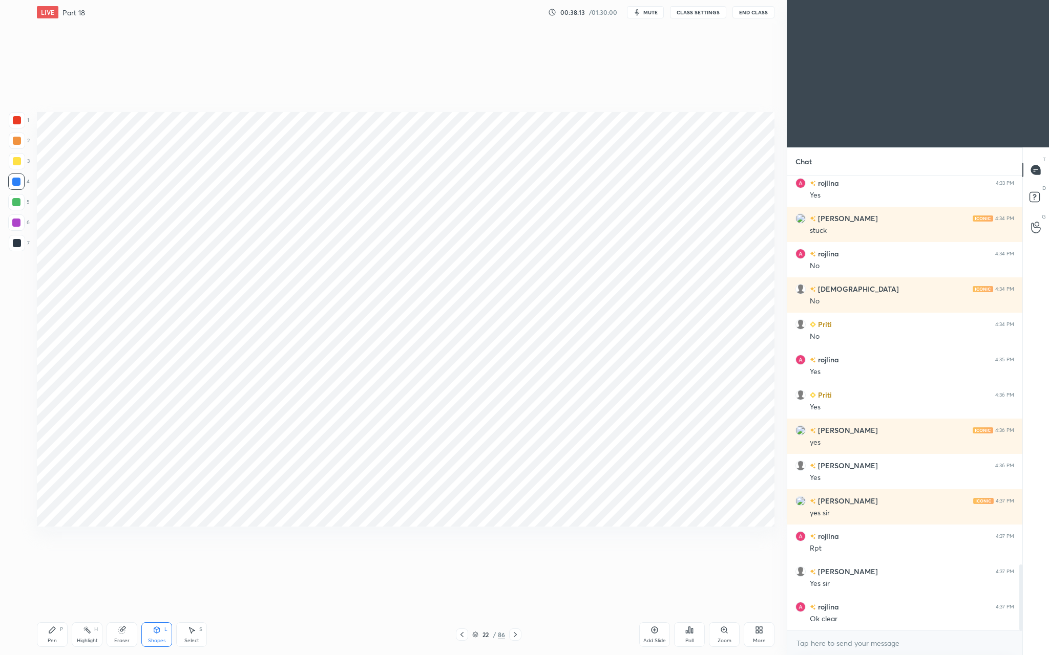
drag, startPoint x: 53, startPoint y: 637, endPoint x: 57, endPoint y: 620, distance: 16.8
click at [53, 610] on div "Pen P" at bounding box center [52, 635] width 31 height 25
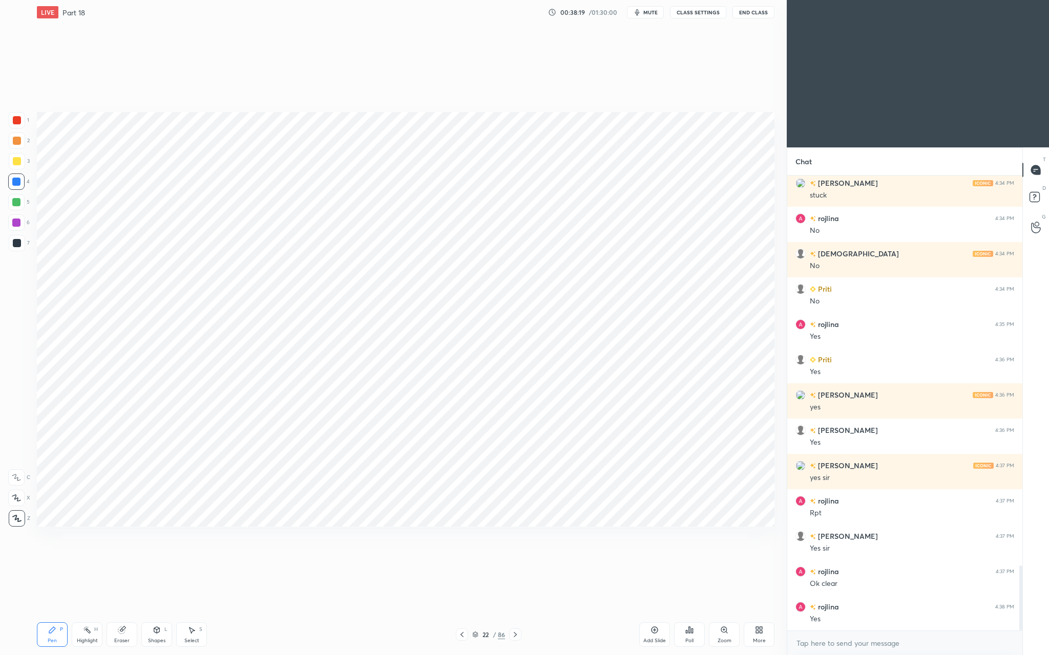
drag, startPoint x: 16, startPoint y: 229, endPoint x: 18, endPoint y: 224, distance: 5.5
click at [16, 229] on div at bounding box center [16, 223] width 16 height 16
click at [21, 245] on div at bounding box center [17, 243] width 16 height 16
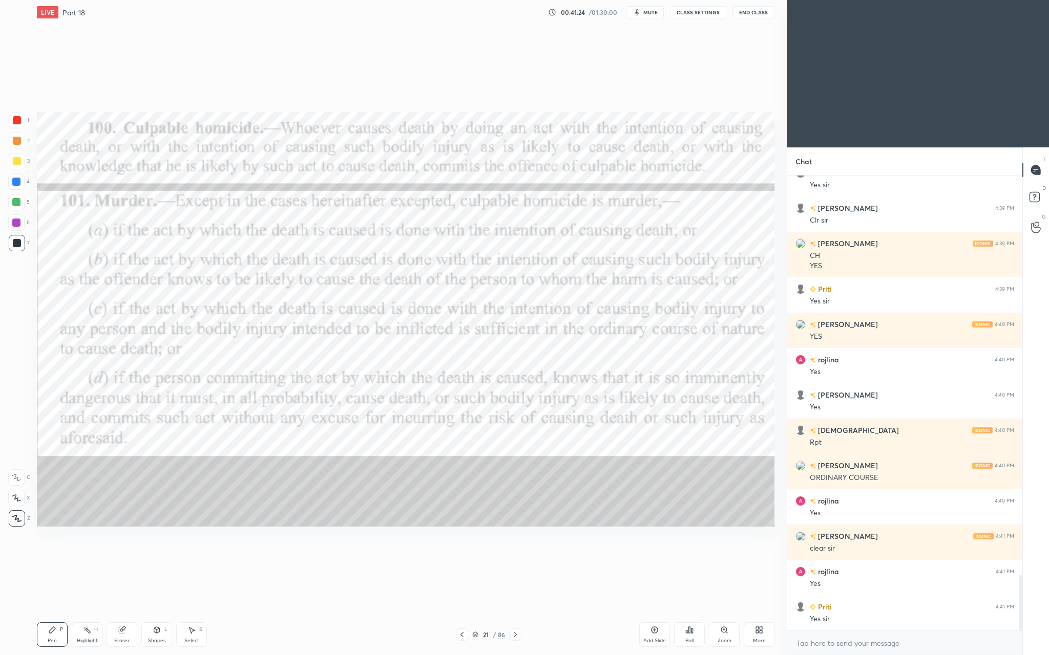
scroll to position [3295, 0]
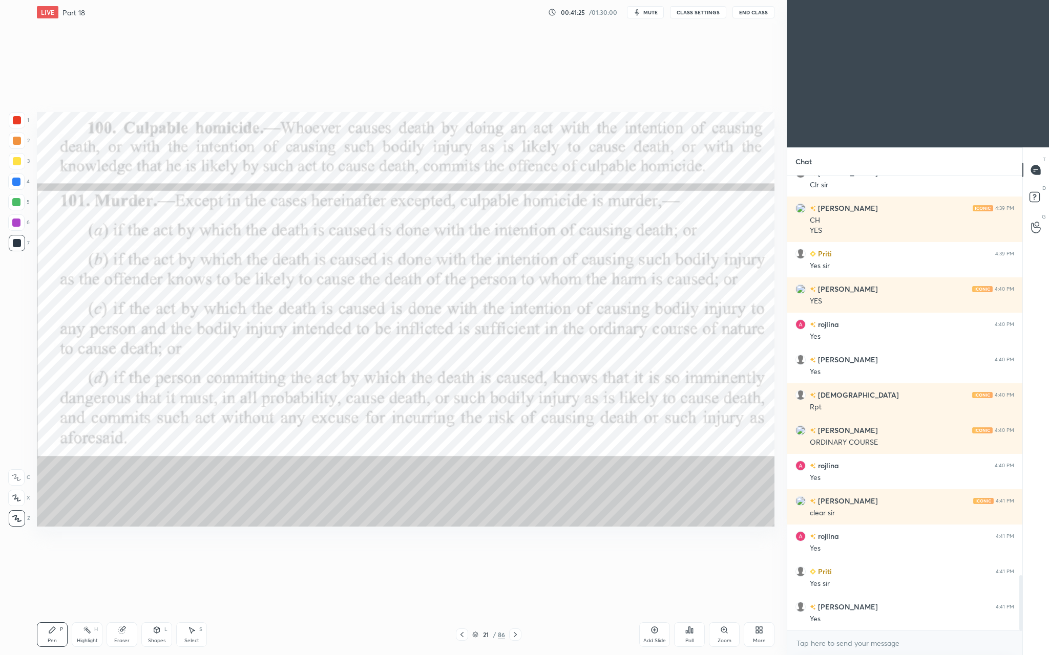
click at [650, 610] on div "Add Slide" at bounding box center [654, 641] width 23 height 5
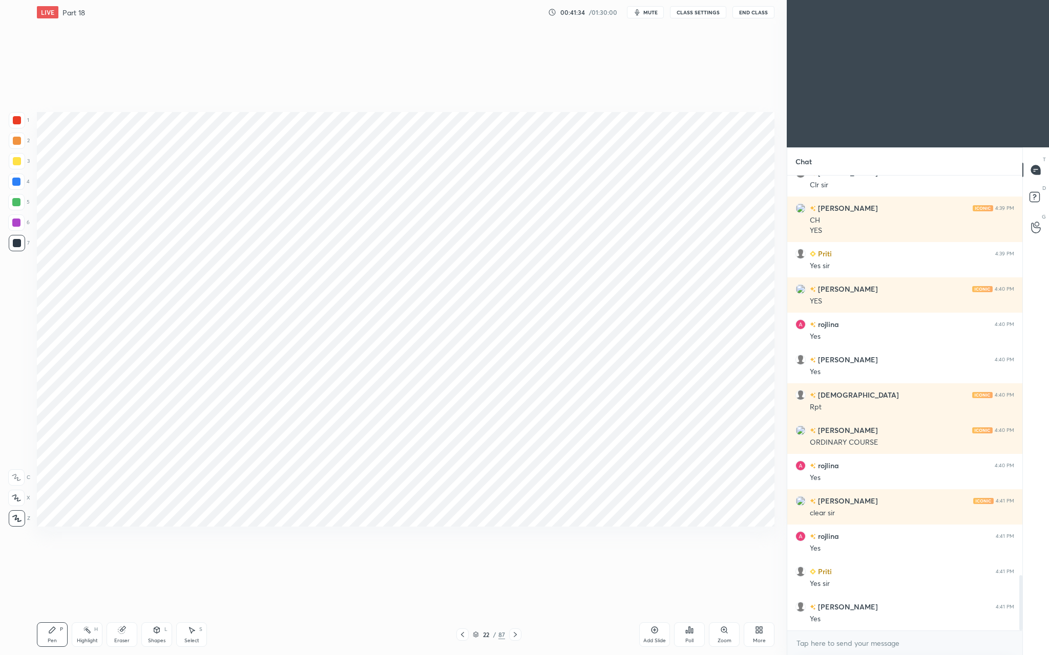
drag, startPoint x: 110, startPoint y: 636, endPoint x: 115, endPoint y: 633, distance: 5.3
click at [110, 610] on div "Eraser" at bounding box center [122, 635] width 31 height 25
drag, startPoint x: 56, startPoint y: 641, endPoint x: 51, endPoint y: 621, distance: 21.0
click at [54, 610] on div "Pen" at bounding box center [52, 641] width 9 height 5
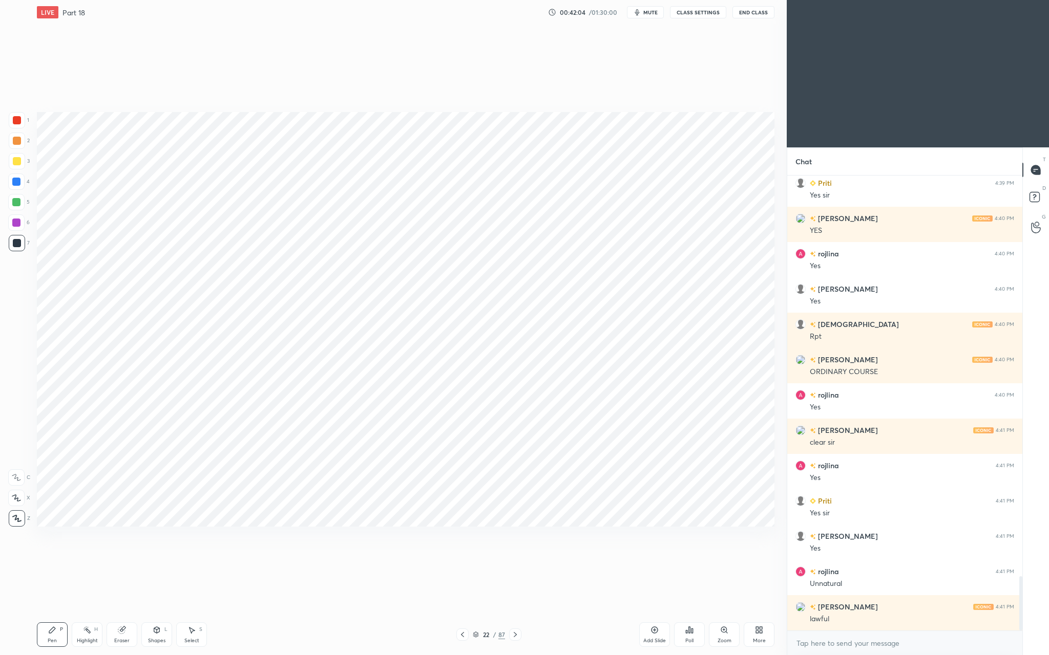
scroll to position [3401, 0]
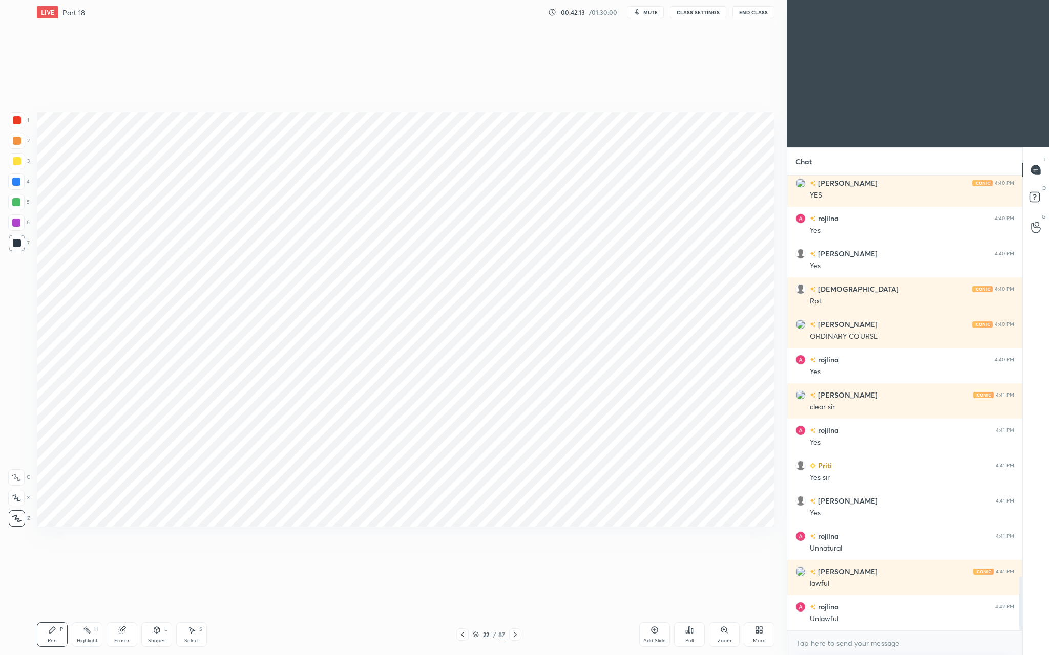
click at [650, 610] on icon at bounding box center [654, 630] width 8 height 8
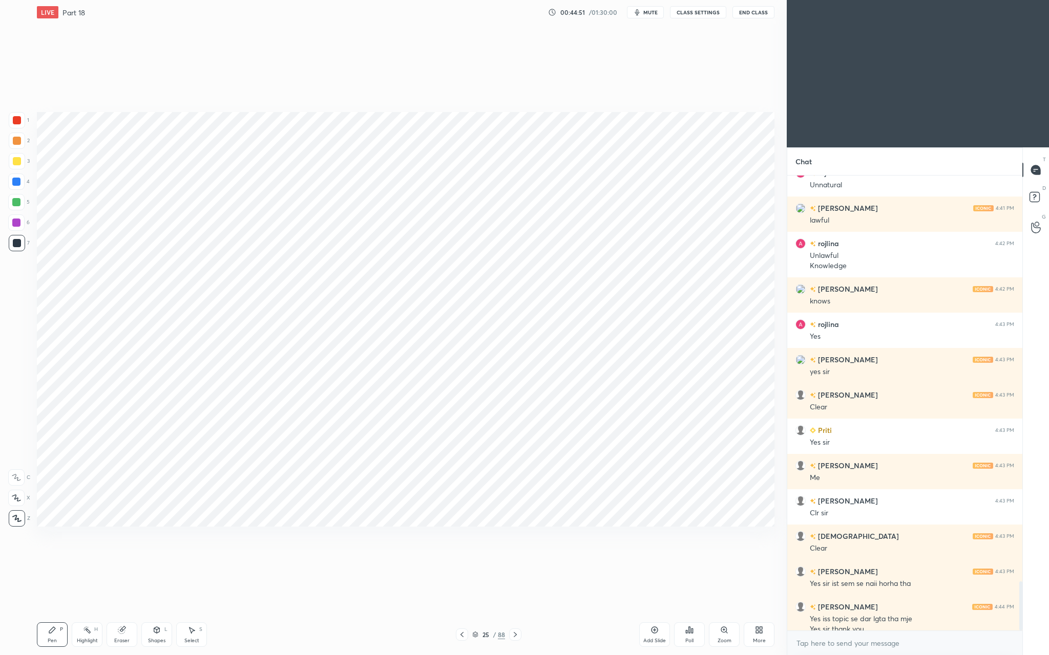
scroll to position [3775, 0]
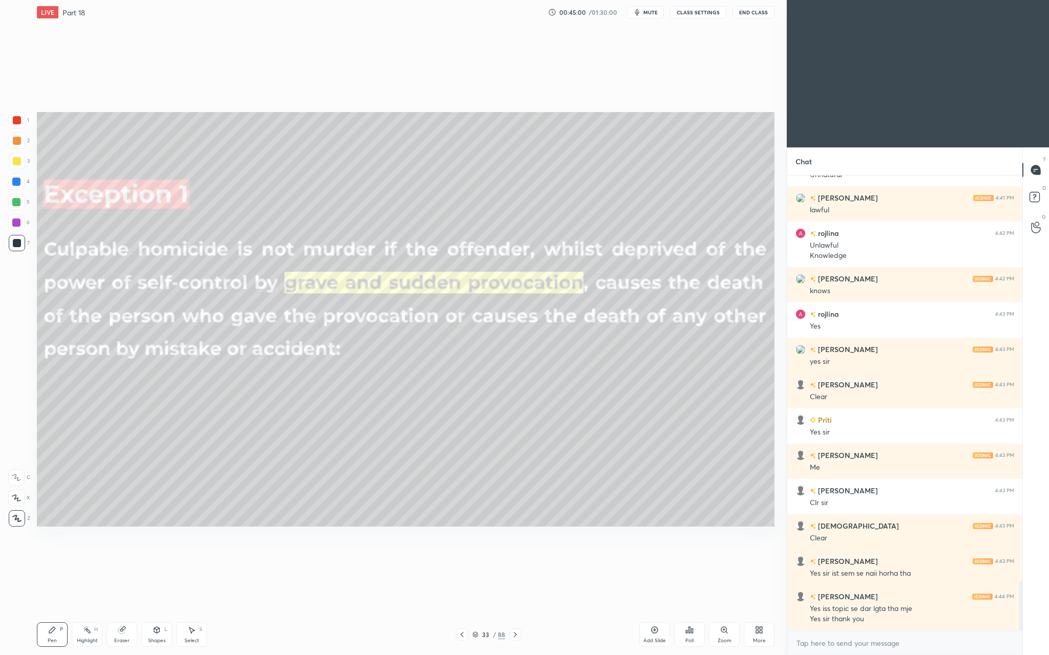
click at [14, 164] on div at bounding box center [17, 161] width 16 height 16
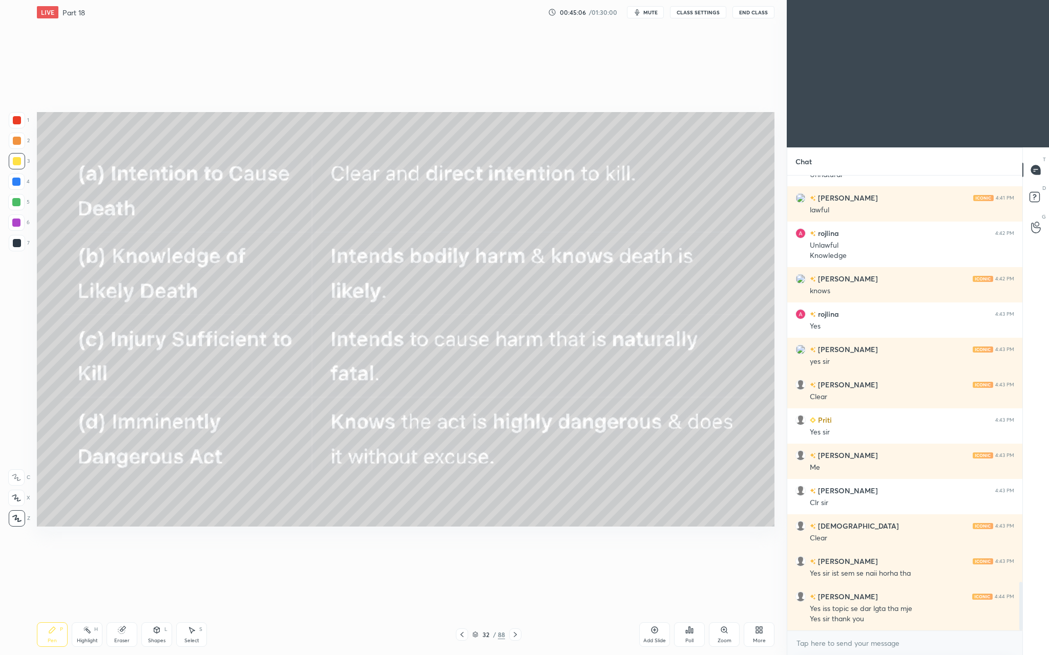
scroll to position [3811, 0]
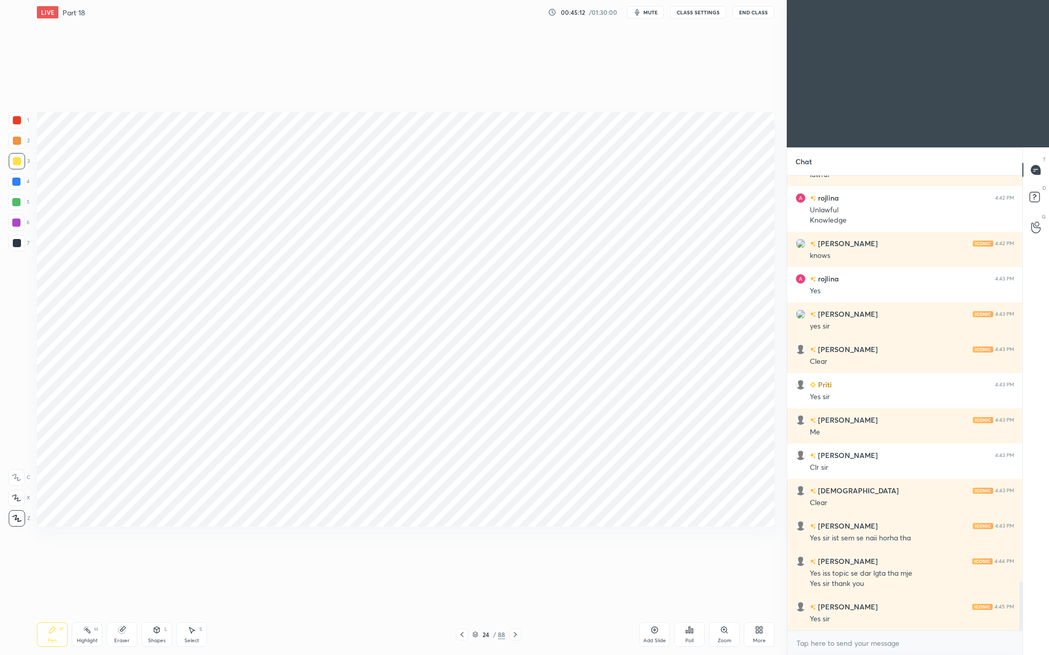
drag, startPoint x: 17, startPoint y: 180, endPoint x: 17, endPoint y: 185, distance: 5.1
click at [20, 183] on div at bounding box center [16, 182] width 8 height 8
click at [16, 224] on div at bounding box center [16, 223] width 8 height 8
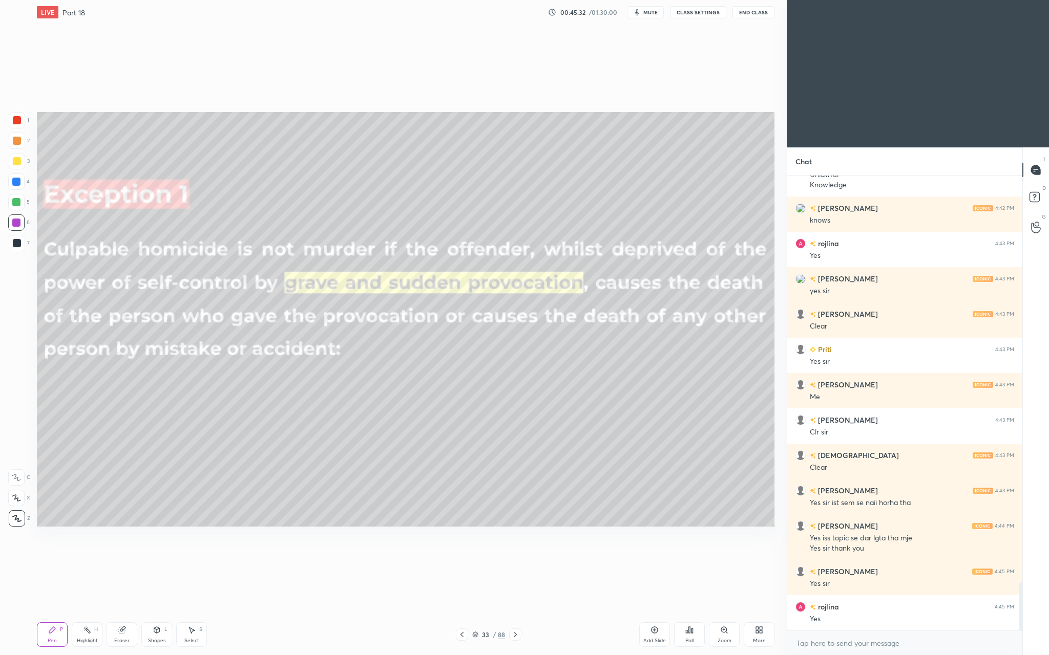
click at [18, 124] on div at bounding box center [17, 120] width 8 height 8
drag, startPoint x: 20, startPoint y: 161, endPoint x: 27, endPoint y: 164, distance: 7.6
click at [20, 162] on div at bounding box center [17, 161] width 16 height 16
click at [660, 610] on div "Add Slide" at bounding box center [654, 641] width 23 height 5
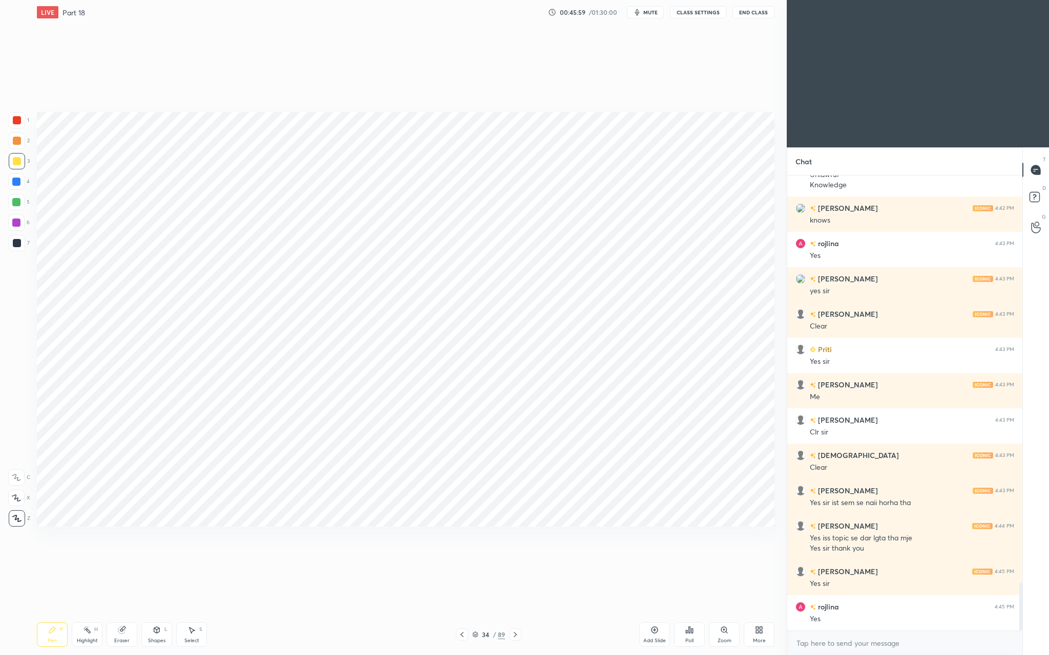
click at [8, 242] on div "1 2 3 4 5 6 7 C X Z C X Z E E Erase all H H" at bounding box center [16, 319] width 33 height 415
click at [20, 244] on div at bounding box center [17, 243] width 8 height 8
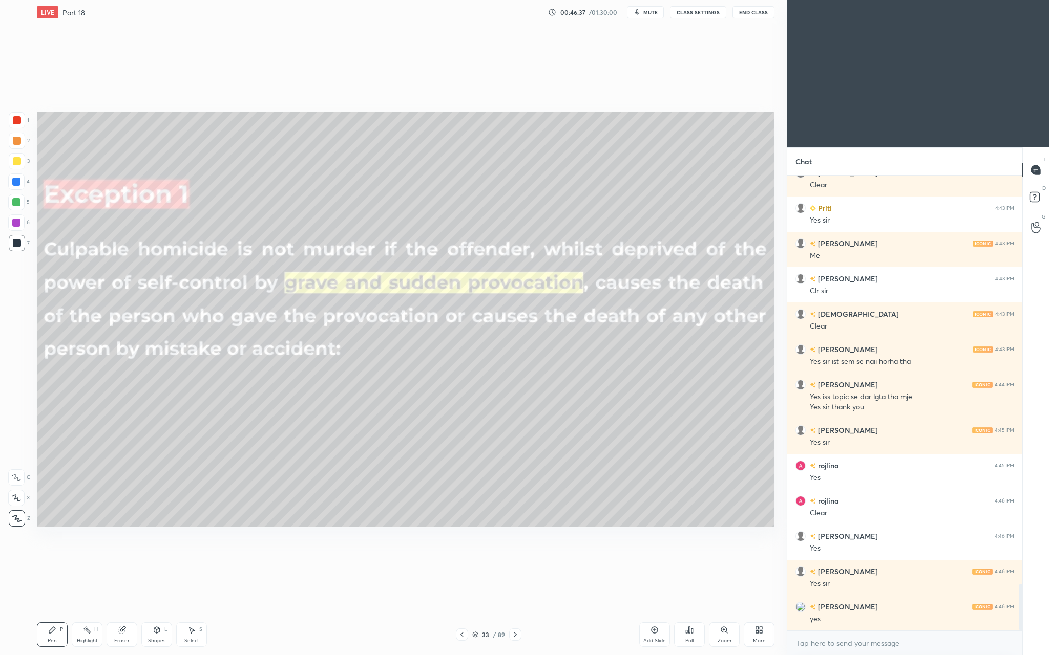
scroll to position [4023, 0]
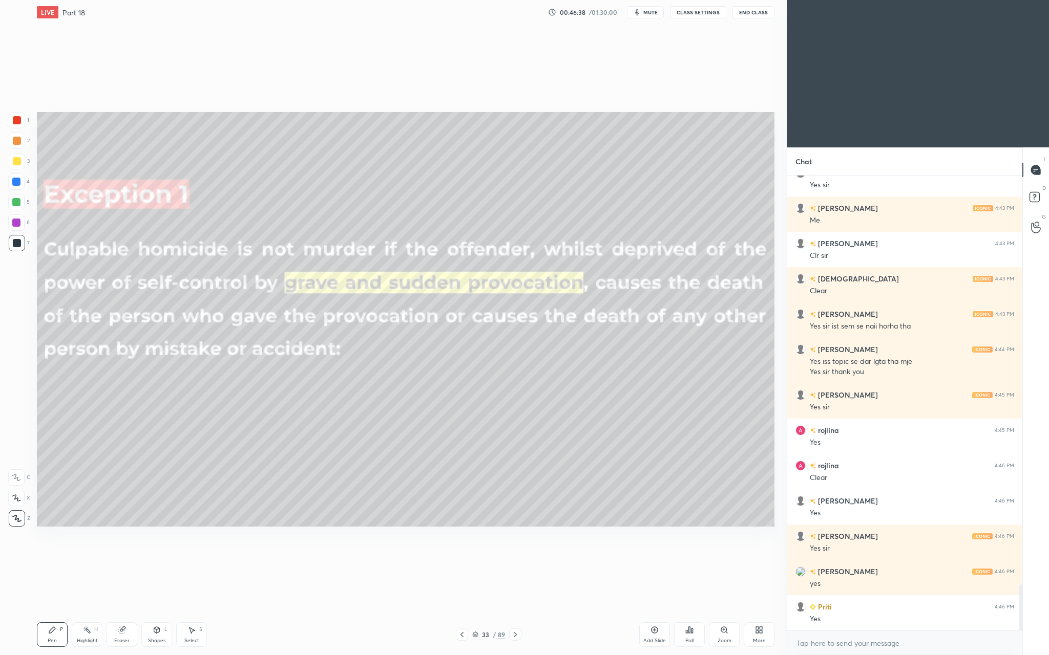
drag, startPoint x: 16, startPoint y: 164, endPoint x: 23, endPoint y: 191, distance: 27.0
click at [16, 164] on div at bounding box center [17, 161] width 8 height 8
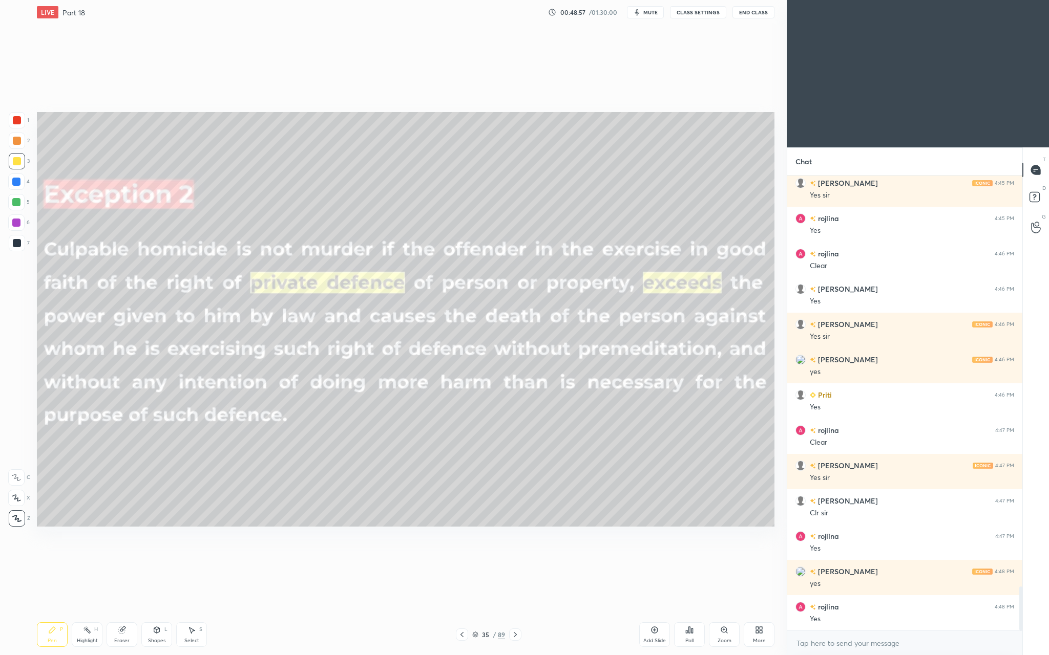
scroll to position [4270, 0]
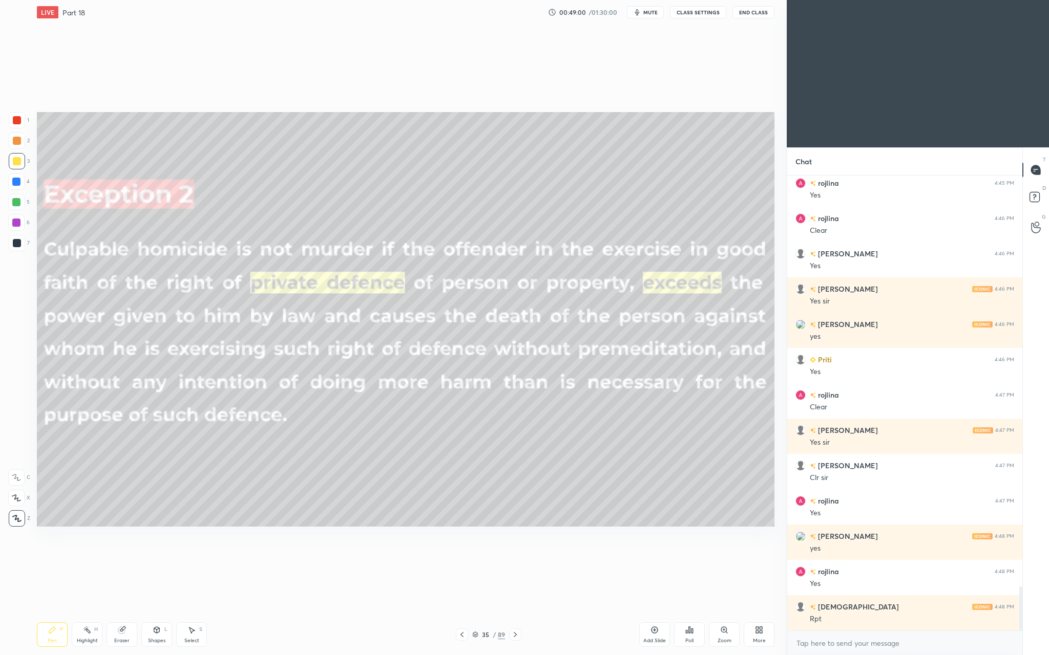
click at [649, 610] on div "Add Slide" at bounding box center [654, 635] width 31 height 25
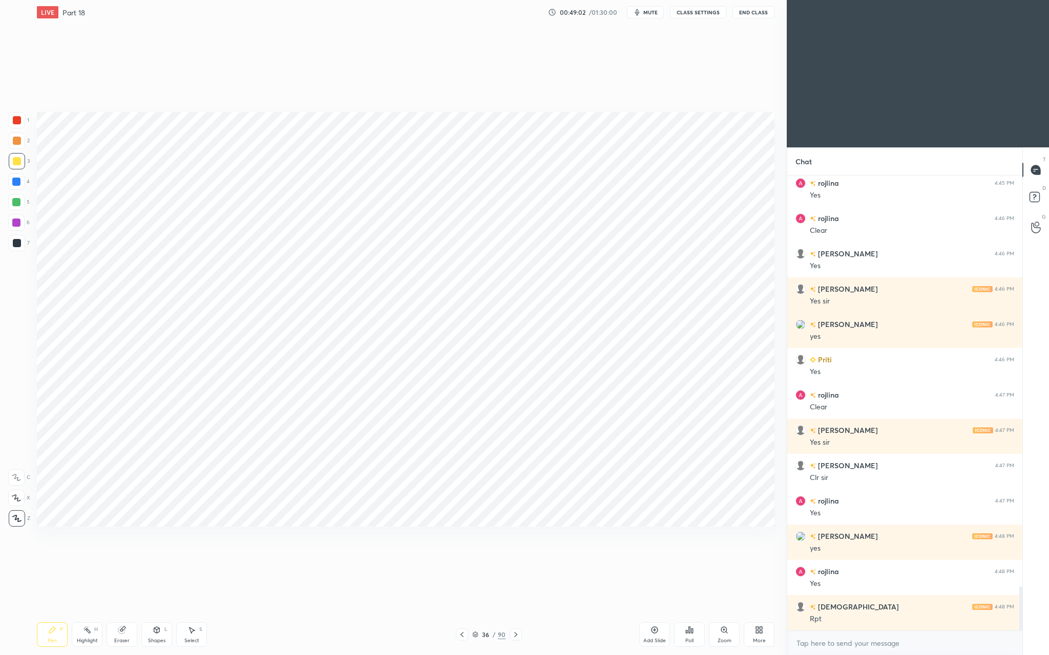
click at [18, 120] on div at bounding box center [17, 120] width 8 height 8
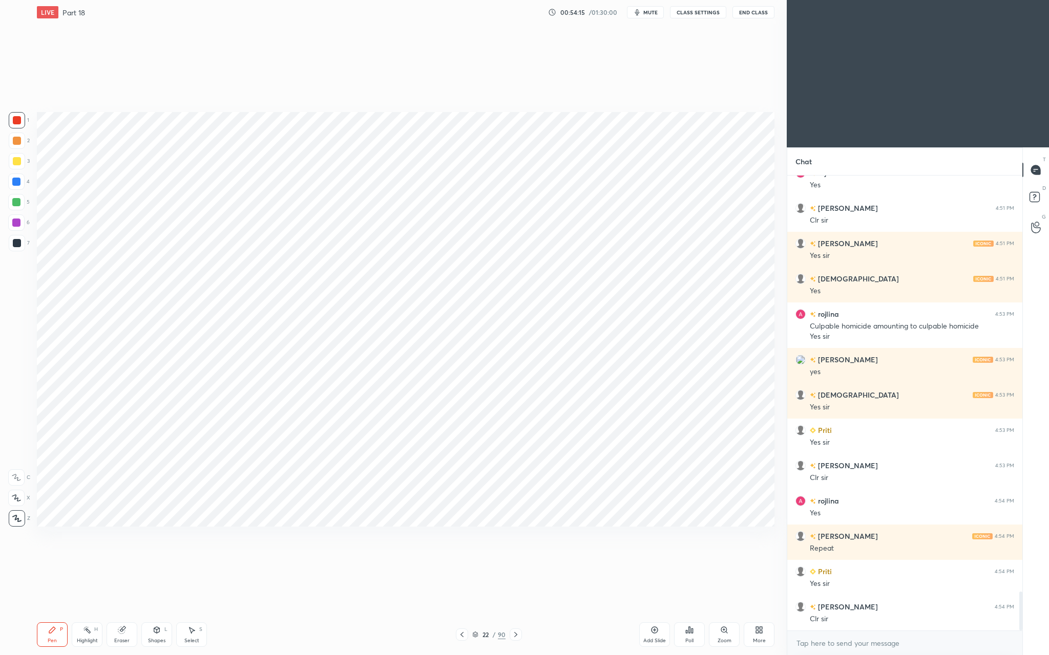
scroll to position [4916, 0]
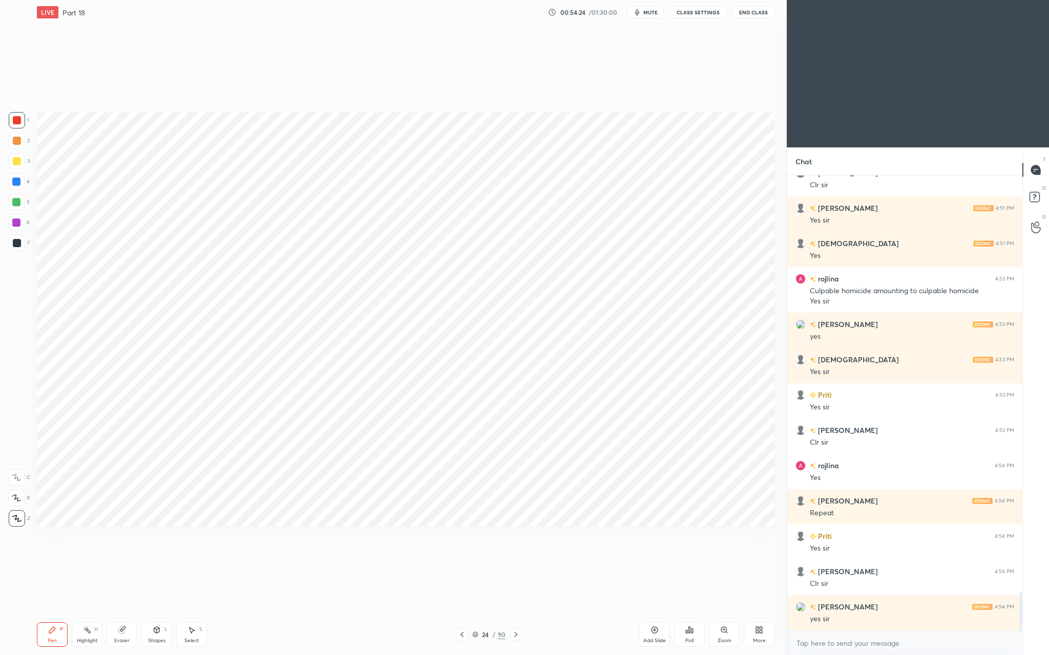
click at [653, 610] on icon at bounding box center [654, 630] width 8 height 8
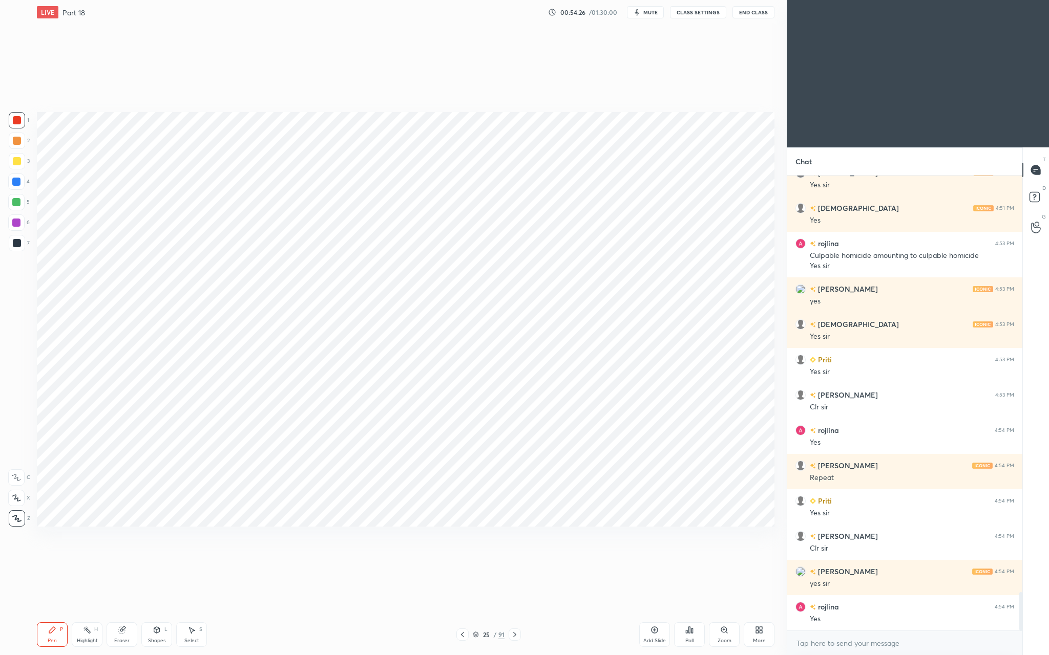
click at [16, 244] on div at bounding box center [17, 243] width 8 height 8
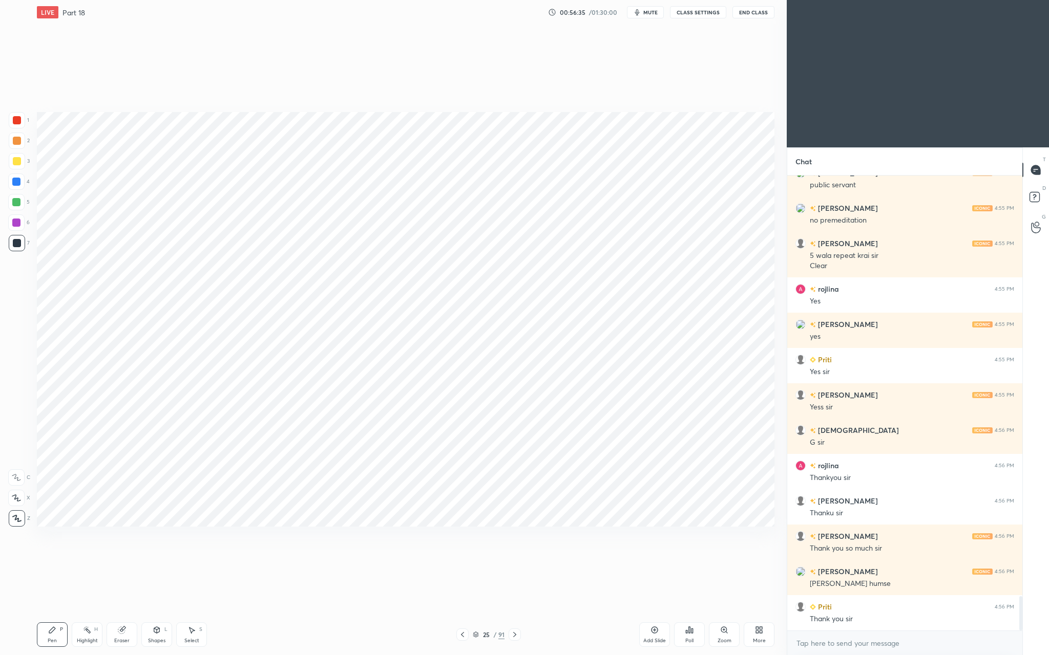
scroll to position [5562, 0]
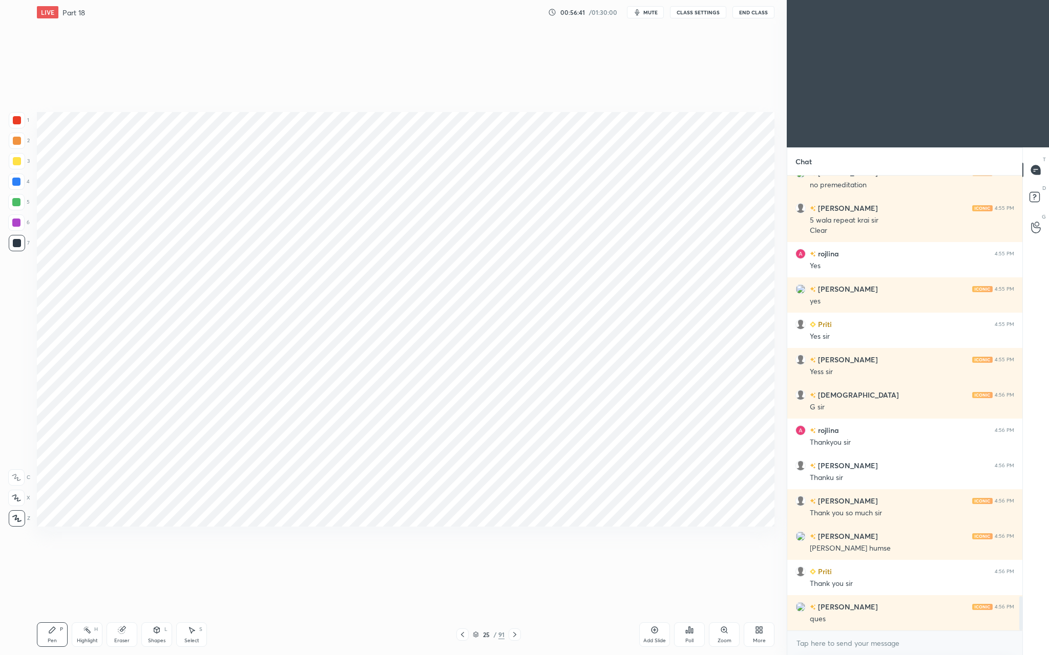
click at [757, 13] on button "End Class" at bounding box center [753, 12] width 42 height 12
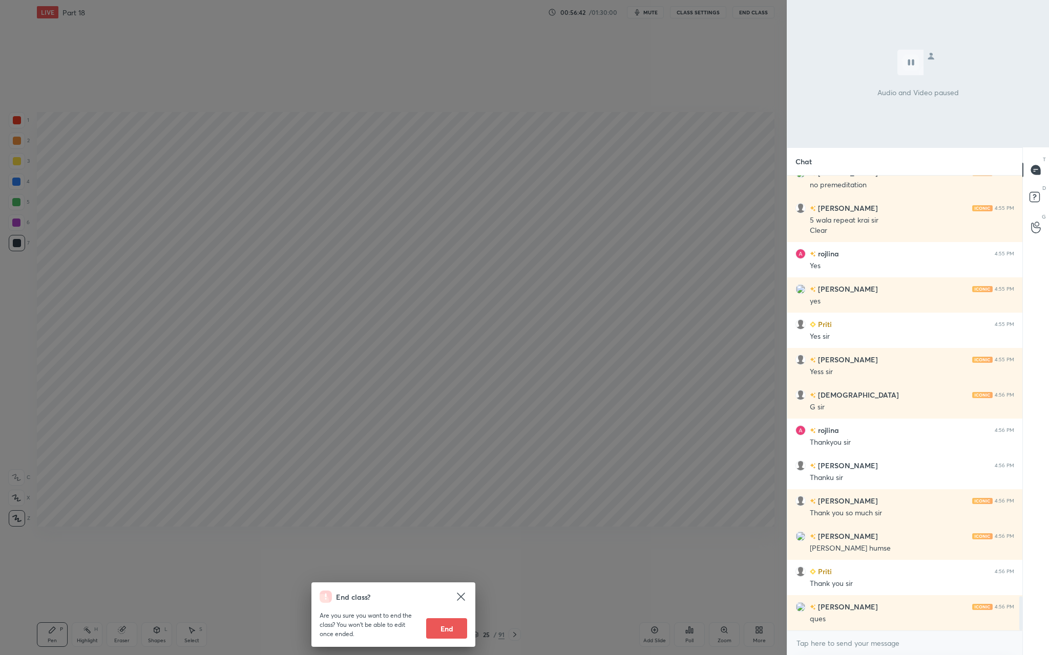
click at [451, 610] on button "End" at bounding box center [446, 629] width 41 height 20
type textarea "x"
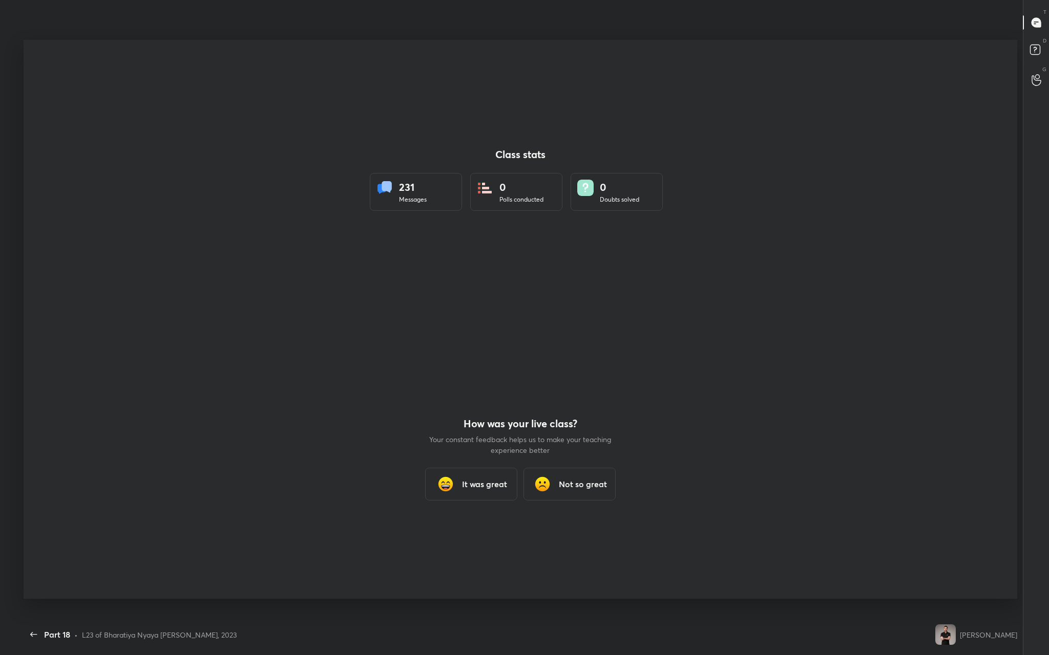
scroll to position [0, 0]
